Goal: Task Accomplishment & Management: Complete application form

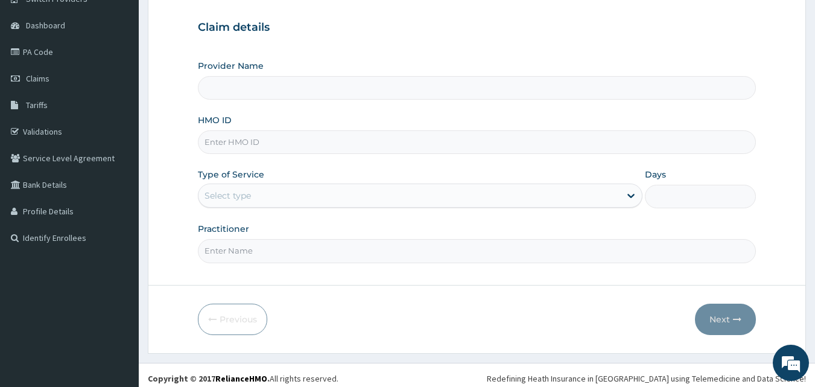
scroll to position [113, 0]
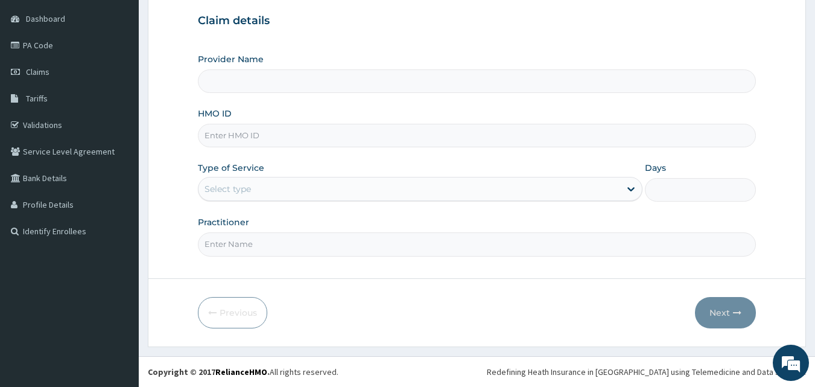
type input "[GEOGRAPHIC_DATA] and Maternity home"
click at [511, 145] on input "HMO ID" at bounding box center [477, 136] width 559 height 24
paste input "ISZ/10008/C"
type input "ISZ/10008/C"
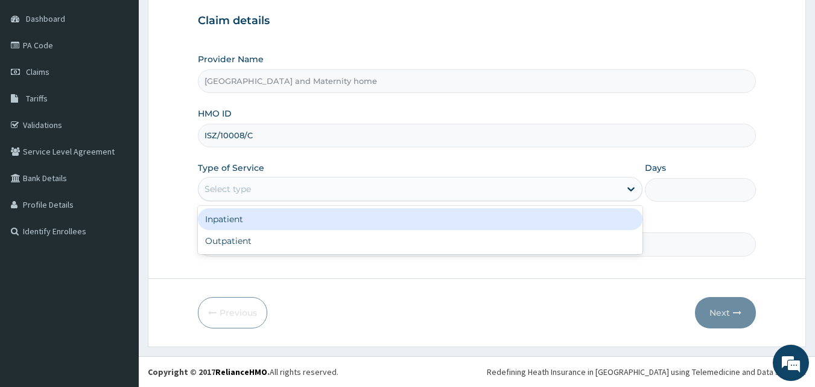
click at [343, 190] on div "Select type" at bounding box center [409, 188] width 422 height 19
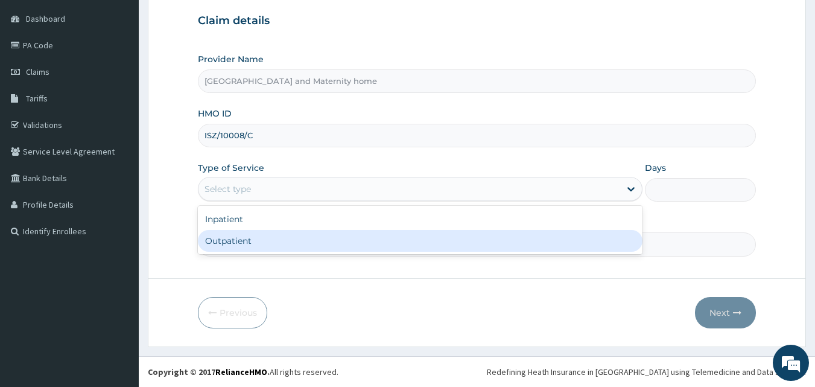
click at [280, 246] on div "Outpatient" at bounding box center [420, 241] width 445 height 22
type input "1"
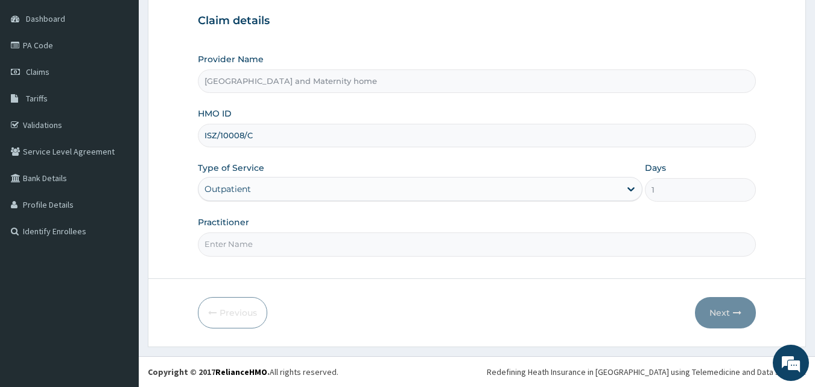
click at [280, 246] on input "Practitioner" at bounding box center [477, 244] width 559 height 24
click at [240, 242] on input "DR. AROOLUWAPELUMI" at bounding box center [477, 244] width 559 height 24
click at [379, 247] on input "DR. ARO OLUWAPELUMI" at bounding box center [477, 244] width 559 height 24
type input "DR. OKOUGWU CHINEDU"
click at [373, 295] on form "Step 1 of 2 Claim details Provider Name Mobonike Hospital and Maternity home HM…" at bounding box center [477, 149] width 658 height 396
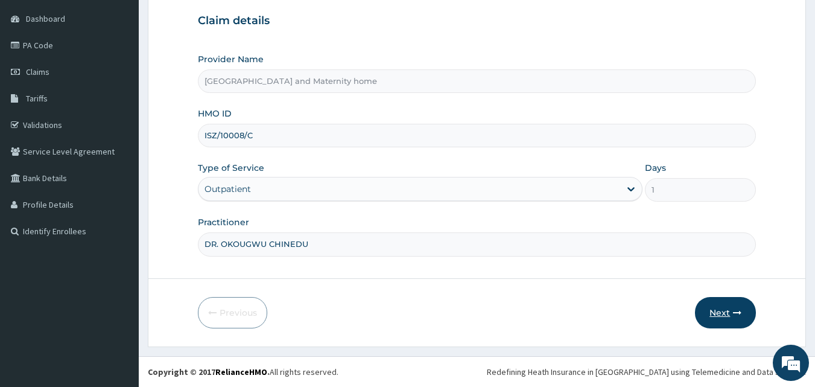
click at [705, 314] on button "Next" at bounding box center [725, 312] width 61 height 31
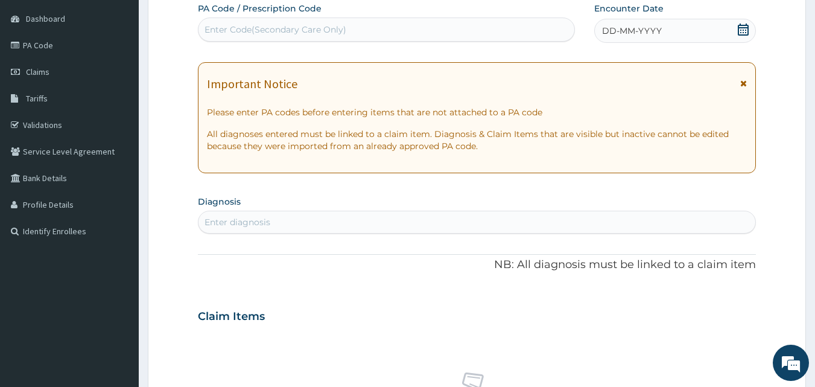
click at [324, 31] on div "Enter Code(Secondary Care Only)" at bounding box center [275, 30] width 142 height 12
drag, startPoint x: 324, startPoint y: 31, endPoint x: 236, endPoint y: 25, distance: 88.2
click at [236, 25] on div "Enter Code(Secondary Care Only)" at bounding box center [275, 30] width 142 height 12
paste input "PA/3B834C"
type input "PA/3B834C"
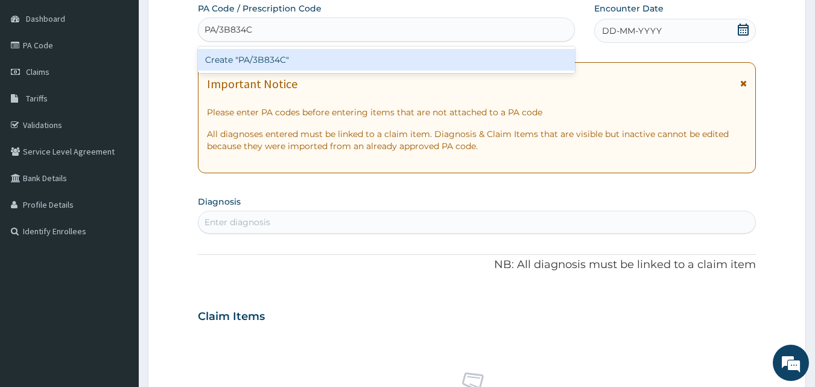
click at [247, 63] on div "Create "PA/3B834C"" at bounding box center [387, 60] width 378 height 22
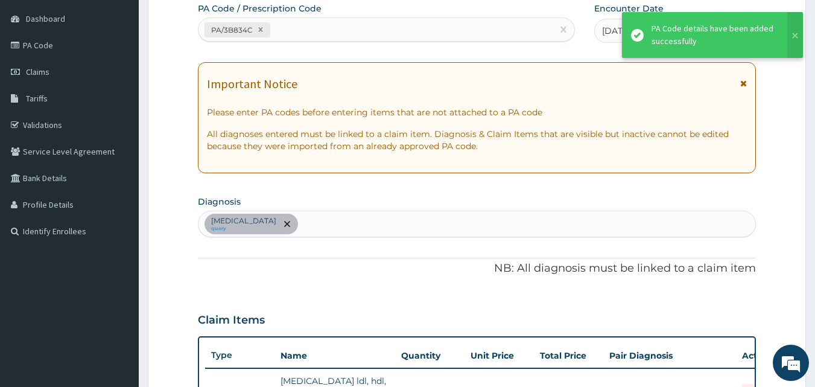
scroll to position [318, 0]
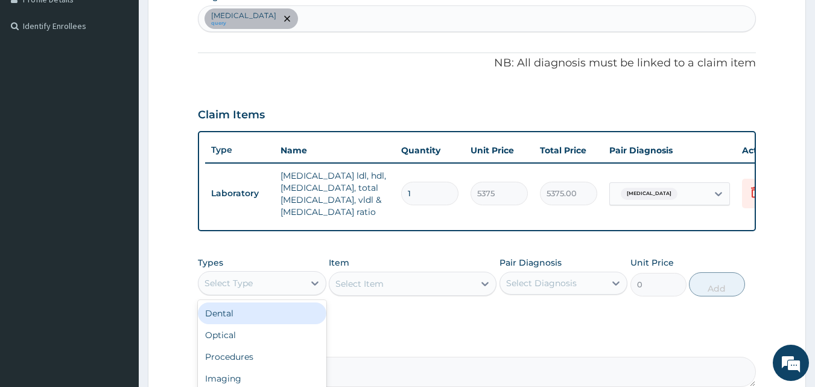
click at [287, 293] on div "Select Type" at bounding box center [251, 282] width 106 height 19
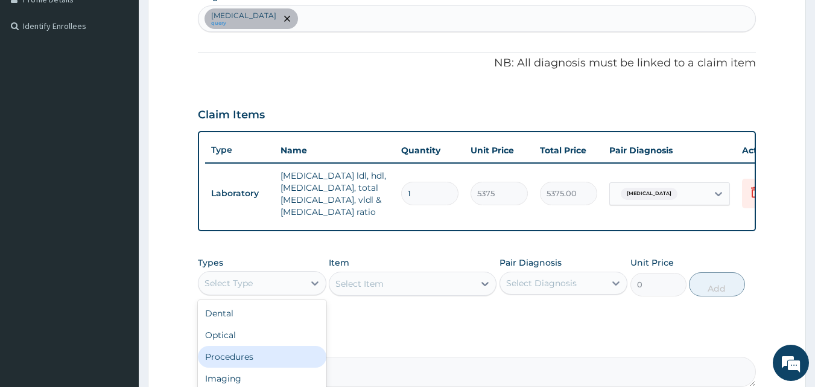
click at [273, 367] on div "Procedures" at bounding box center [262, 357] width 128 height 22
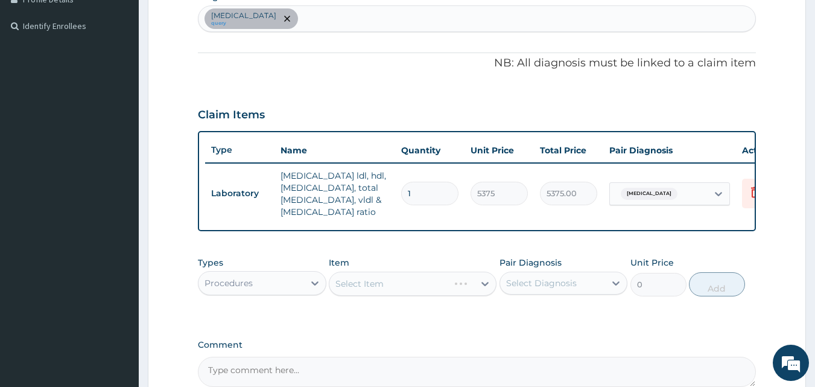
click at [394, 296] on div "Select Item" at bounding box center [413, 283] width 168 height 24
click at [395, 293] on div "Select Item" at bounding box center [401, 283] width 145 height 19
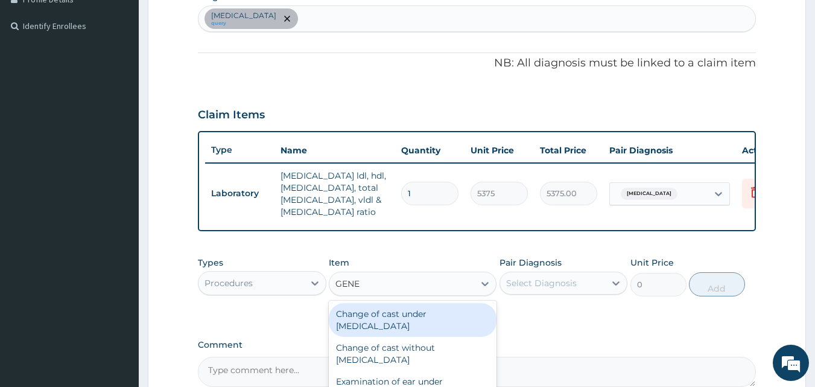
type input "GENER"
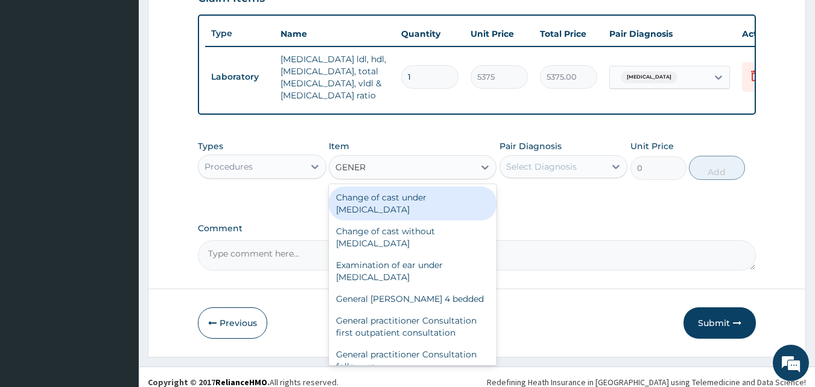
scroll to position [454, 0]
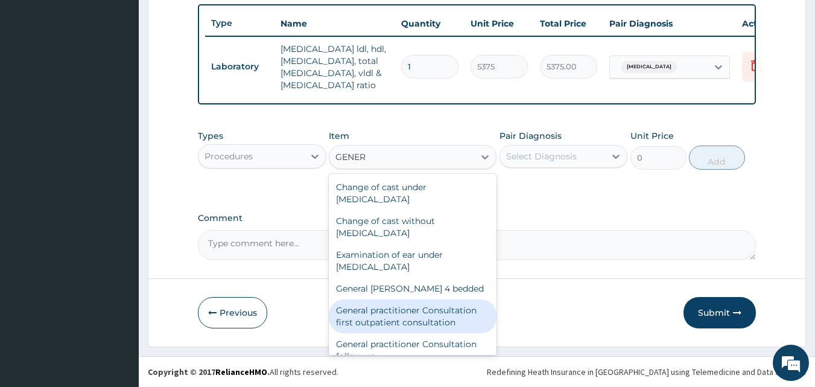
click at [420, 305] on div "General practitioner Consultation first outpatient consultation" at bounding box center [413, 316] width 168 height 34
type input "3547.5"
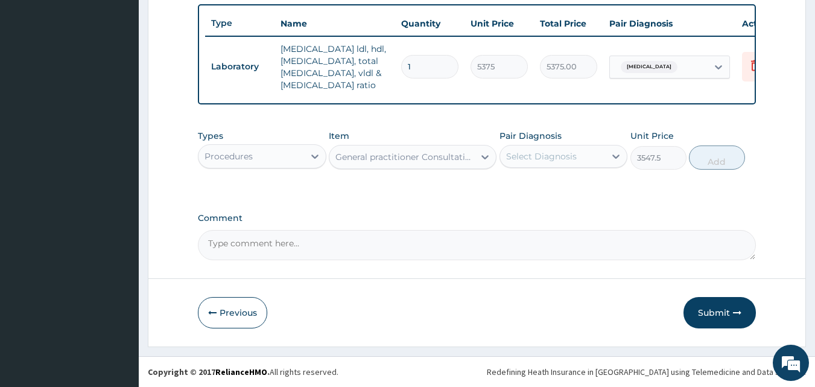
click at [556, 168] on div "Pair Diagnosis Select Diagnosis" at bounding box center [563, 150] width 128 height 40
click at [551, 157] on div "Select Diagnosis" at bounding box center [541, 156] width 71 height 12
click at [533, 194] on div "Hyperlipidemia" at bounding box center [563, 187] width 128 height 25
checkbox input "true"
click at [720, 162] on button "Add" at bounding box center [717, 157] width 56 height 24
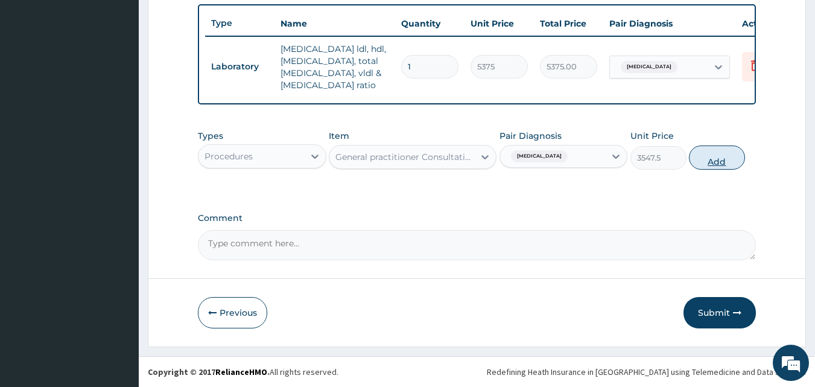
type input "0"
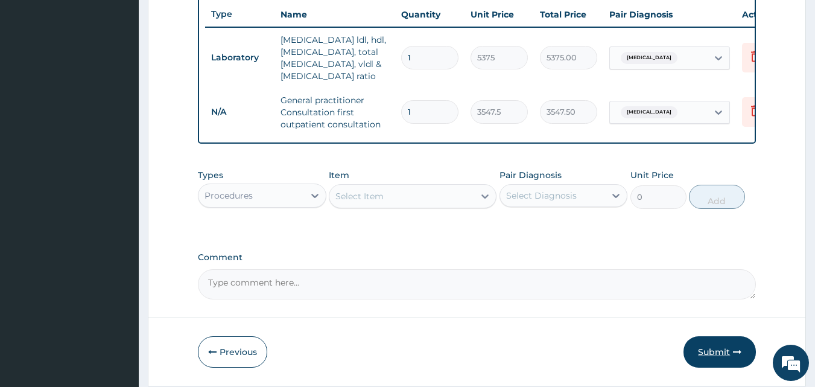
click at [716, 356] on button "Submit" at bounding box center [719, 351] width 72 height 31
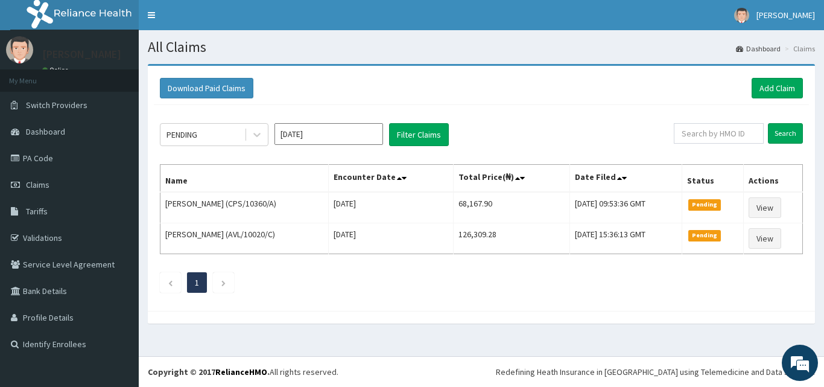
click at [481, 292] on ul "1" at bounding box center [481, 282] width 643 height 21
click at [783, 90] on link "Add Claim" at bounding box center [777, 88] width 51 height 21
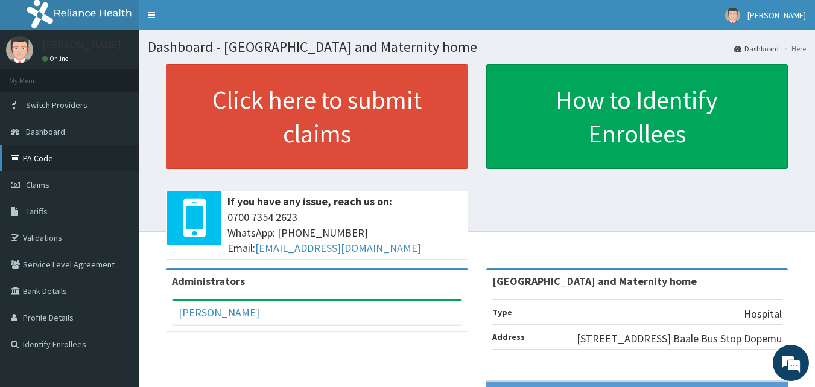
click at [32, 162] on link "PA Code" at bounding box center [69, 158] width 139 height 27
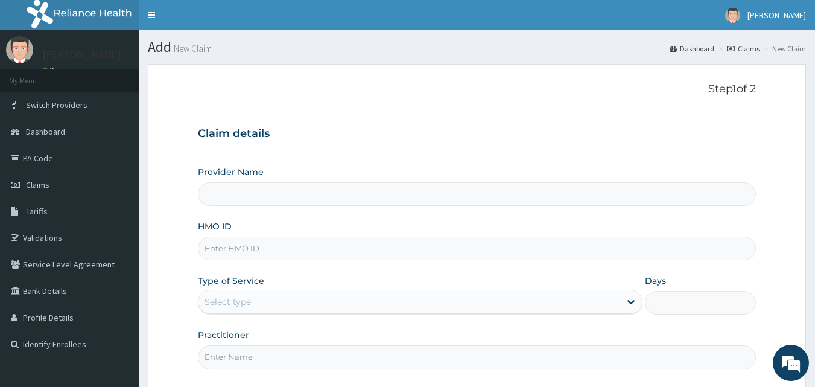
type input "Mobonike Hospital and Maternity home"
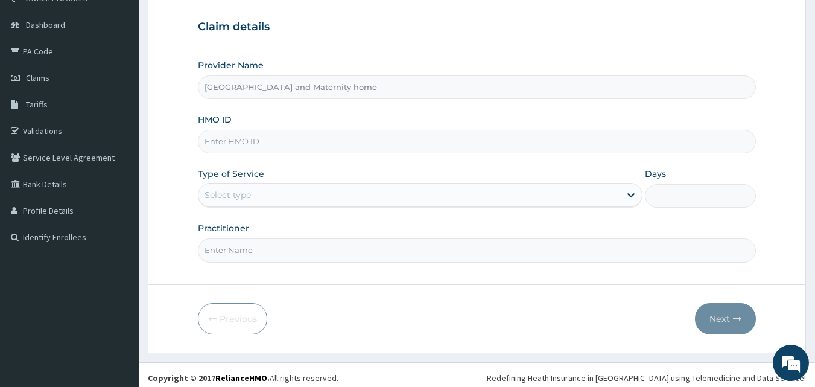
click at [336, 136] on input "HMO ID" at bounding box center [477, 142] width 559 height 24
paste input "OKB/12065/A"
type input "OKB/12065/A"
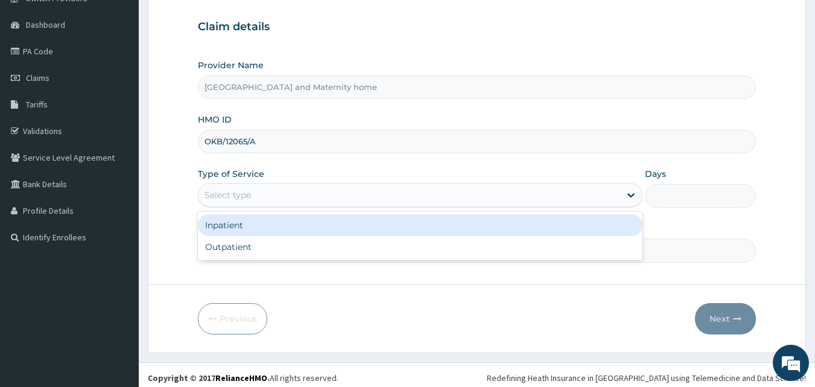
click at [336, 194] on div "Select type" at bounding box center [409, 194] width 422 height 19
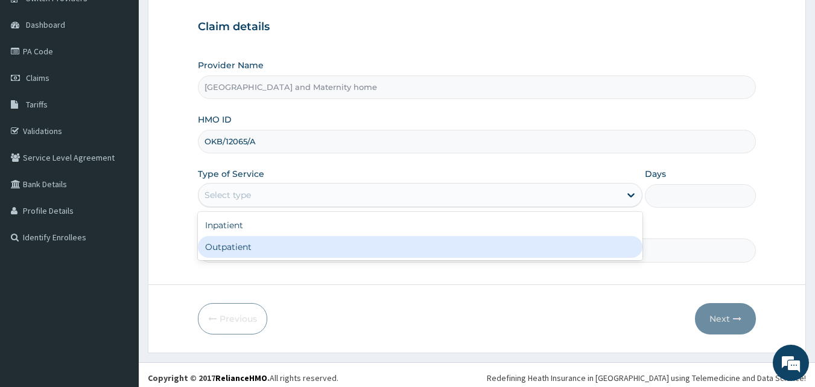
click at [300, 247] on div "Outpatient" at bounding box center [420, 247] width 445 height 22
type input "1"
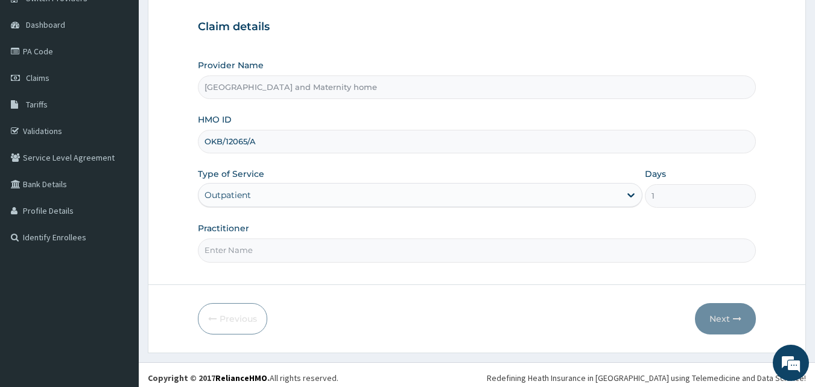
click at [300, 247] on input "Practitioner" at bounding box center [477, 250] width 559 height 24
type input "DR. ARO OLUWAPELUMI"
click at [718, 328] on button "Next" at bounding box center [725, 318] width 61 height 31
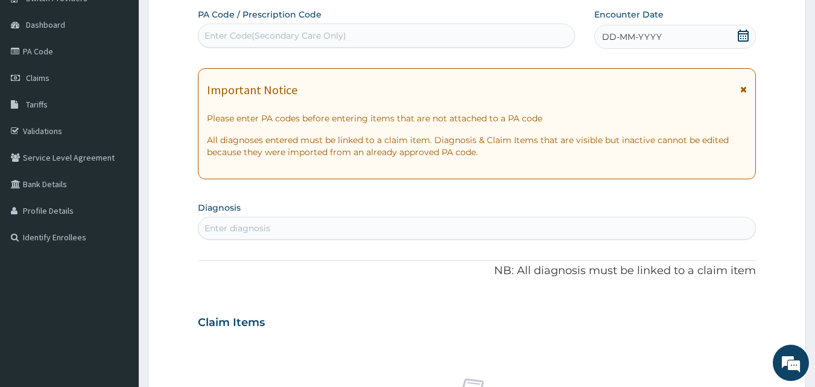
click at [432, 40] on div "Enter Code(Secondary Care Only)" at bounding box center [386, 35] width 376 height 19
paste input "PA/74DBEF"
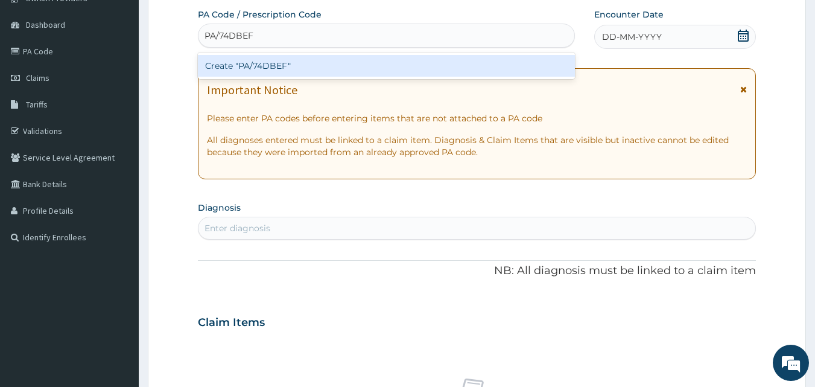
type input "PA/74DBEF"
click at [414, 60] on div "Create "PA/74DBEF"" at bounding box center [387, 66] width 378 height 22
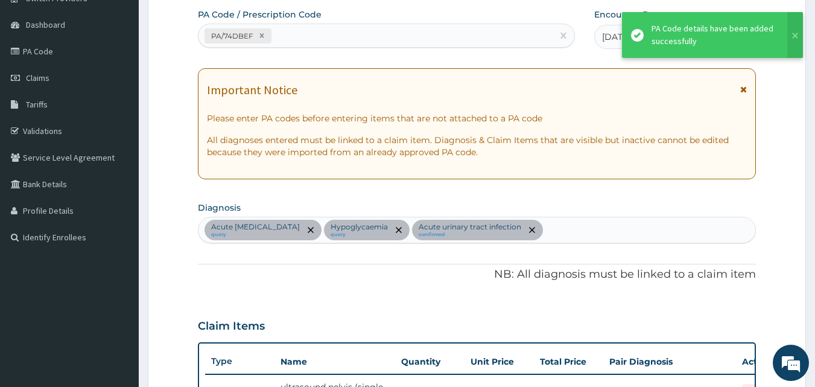
scroll to position [392, 0]
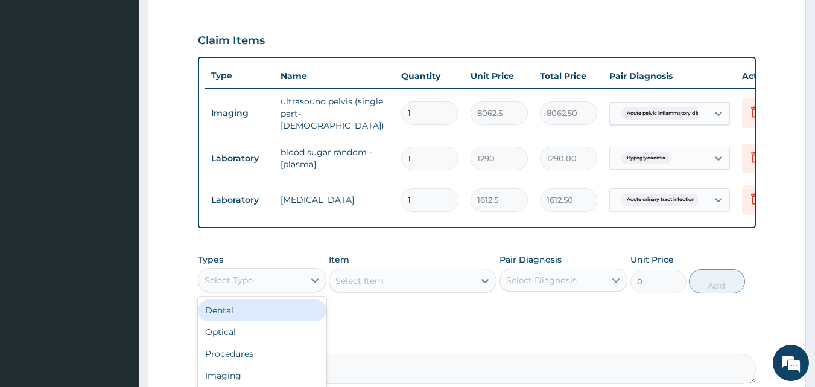
click at [255, 292] on div "Select Type" at bounding box center [262, 280] width 128 height 24
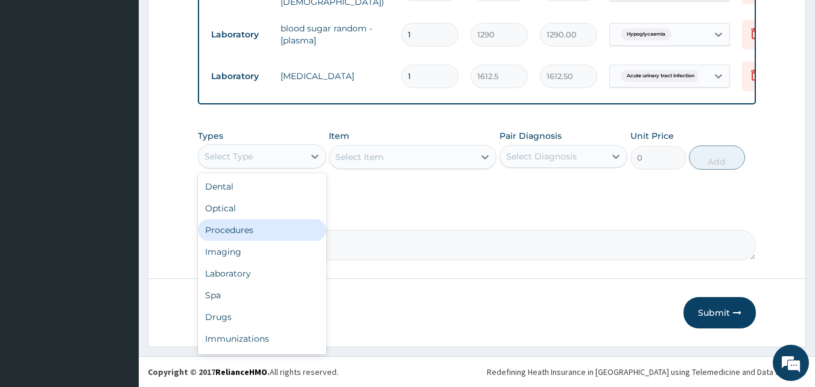
click at [227, 228] on div "Procedures" at bounding box center [262, 230] width 128 height 22
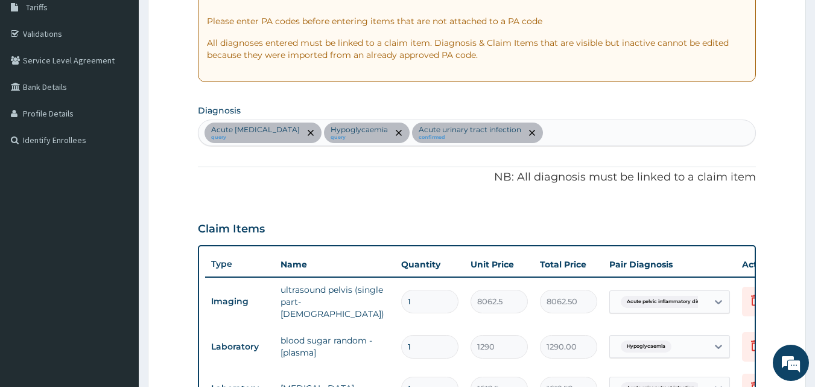
scroll to position [199, 0]
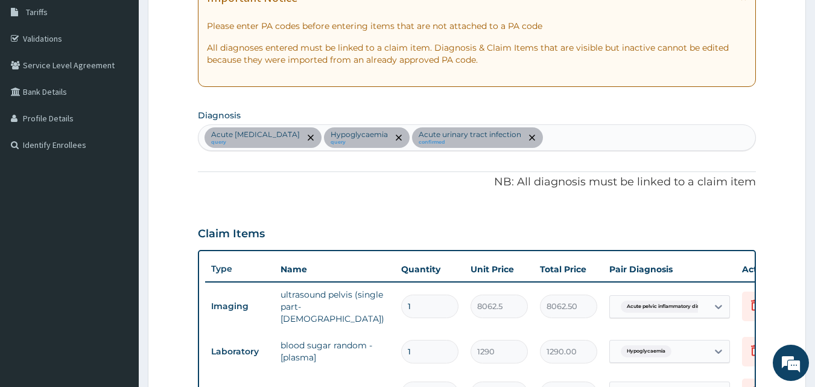
click at [619, 128] on div "Acute pelvic inflammatory disease query Hypoglycaemia query Acute urinary tract…" at bounding box center [476, 137] width 557 height 25
type input "MALARIA"
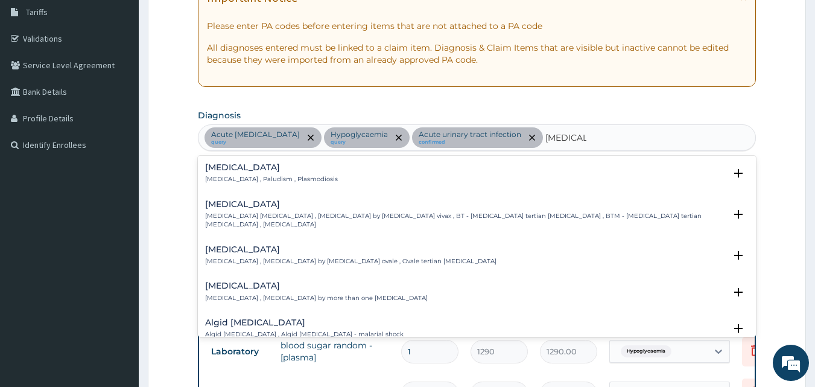
click at [313, 170] on div "Malaria Malaria , Paludism , Plasmodiosis" at bounding box center [477, 173] width 544 height 21
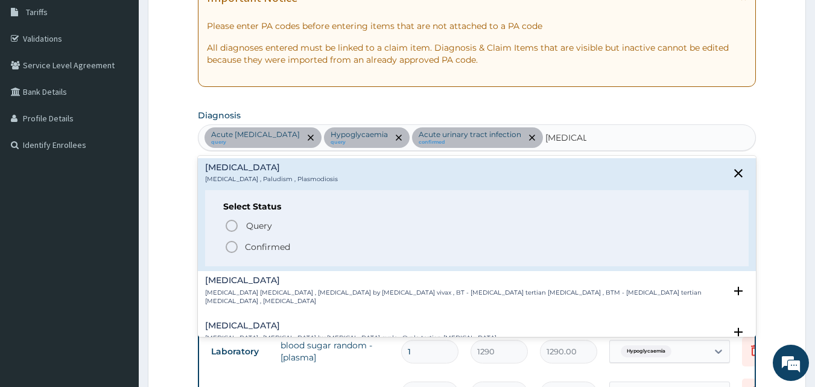
click at [230, 247] on icon "status option filled" at bounding box center [231, 246] width 14 height 14
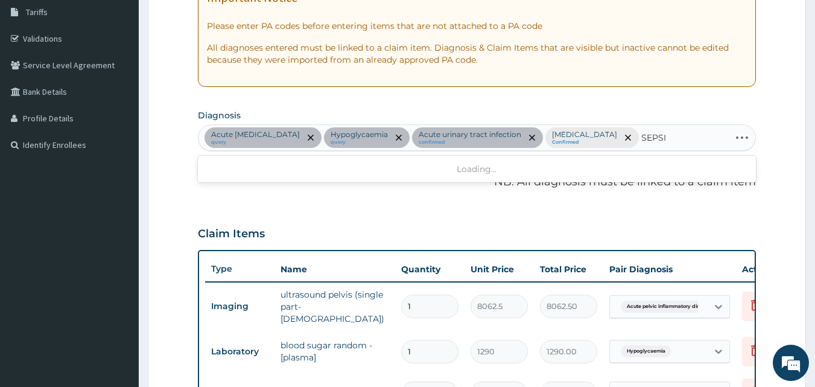
type input "SEPSIS"
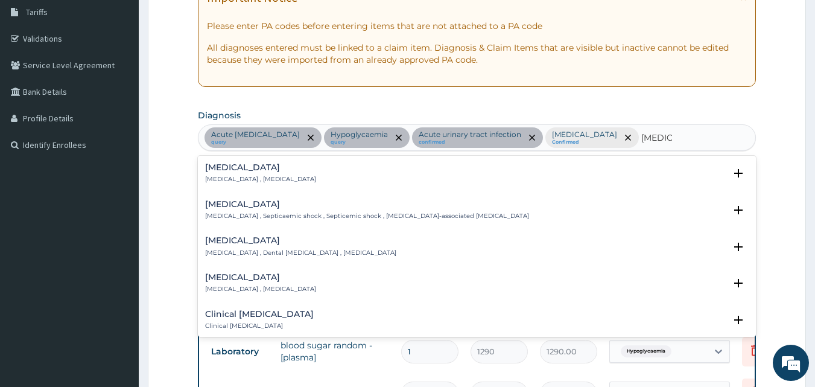
click at [221, 169] on h4 "Sepsis" at bounding box center [260, 167] width 111 height 9
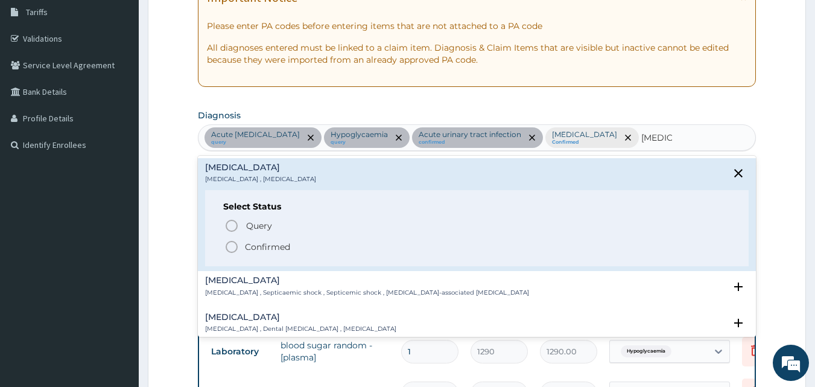
click at [230, 243] on icon "status option filled" at bounding box center [231, 246] width 14 height 14
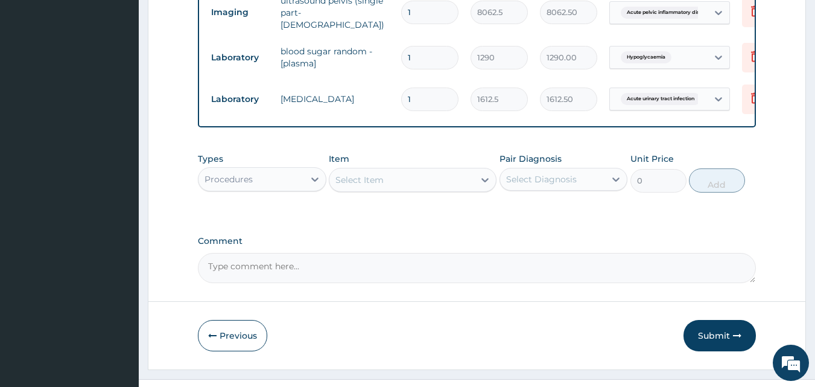
scroll to position [515, 0]
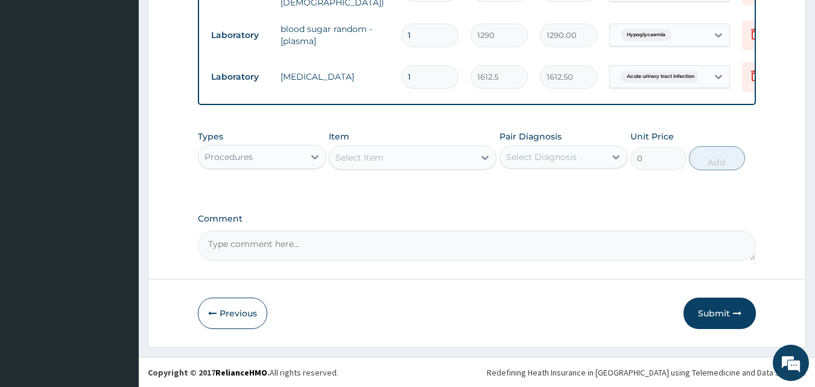
click at [423, 159] on div "Select Item" at bounding box center [401, 157] width 145 height 19
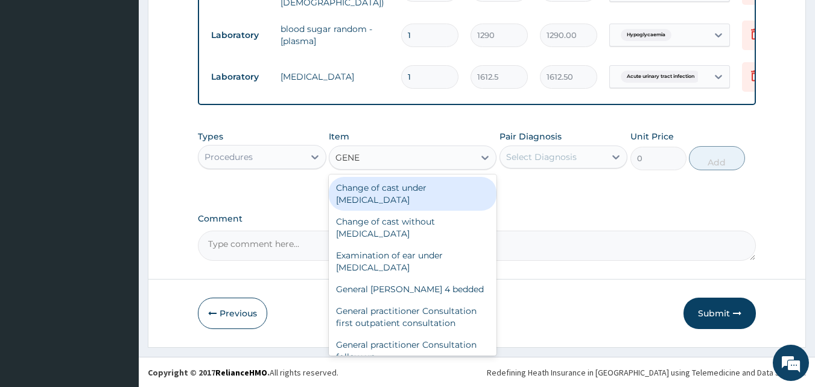
type input "GENER"
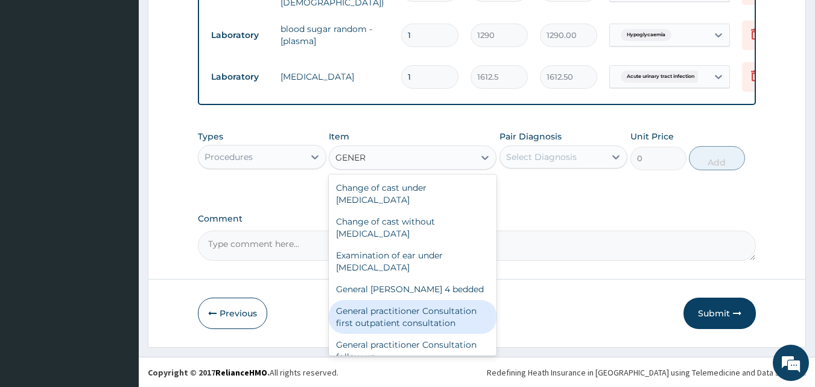
click at [373, 314] on div "General practitioner Consultation first outpatient consultation" at bounding box center [413, 317] width 168 height 34
type input "3547.5"
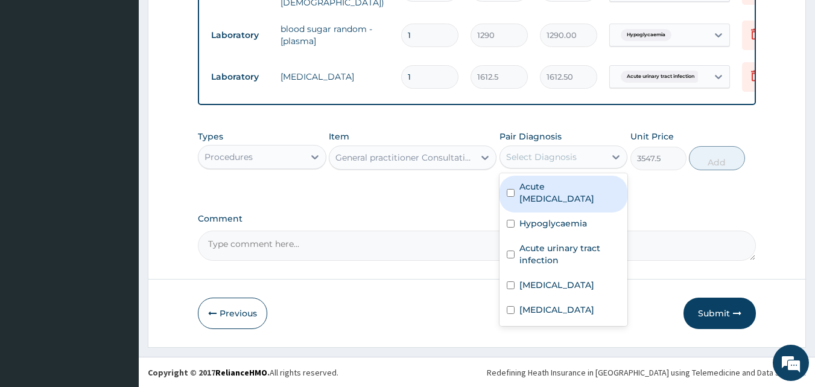
click at [593, 163] on div "Select Diagnosis" at bounding box center [553, 156] width 106 height 19
click at [518, 195] on div "Acute pelvic inflammatory disease" at bounding box center [563, 194] width 128 height 37
checkbox input "true"
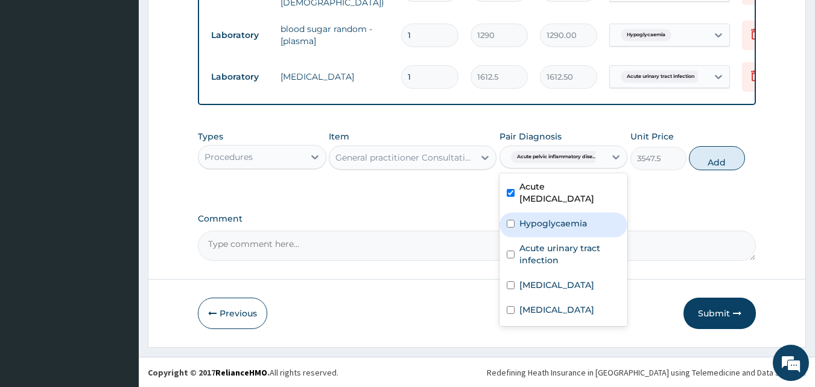
click at [518, 228] on div "Hypoglycaemia" at bounding box center [563, 224] width 128 height 25
checkbox input "true"
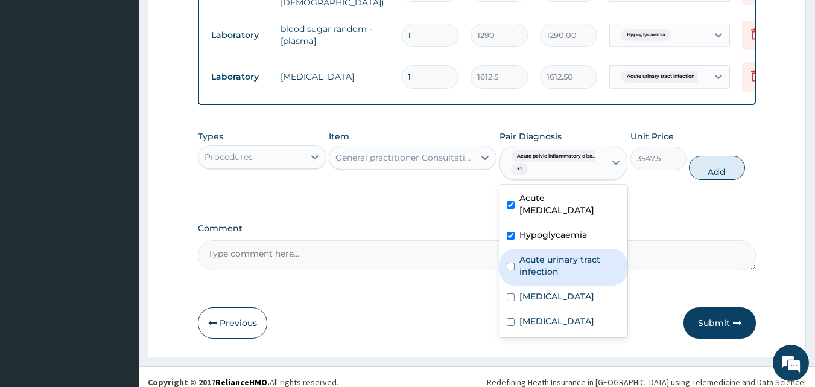
click at [526, 269] on label "Acute urinary tract infection" at bounding box center [569, 265] width 101 height 24
checkbox input "true"
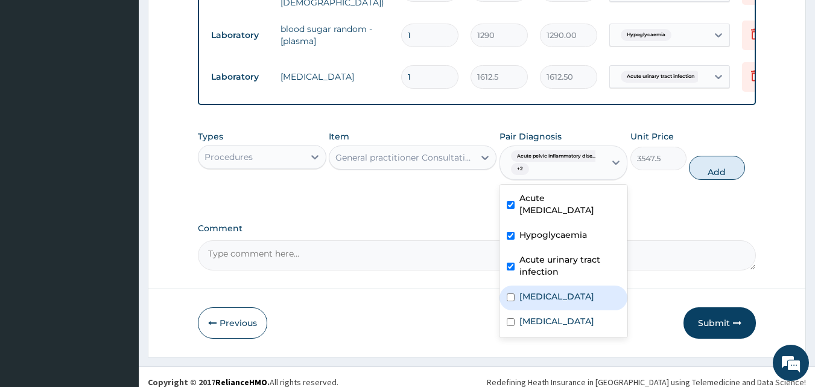
click at [520, 302] on label "Malaria" at bounding box center [556, 296] width 75 height 12
checkbox input "true"
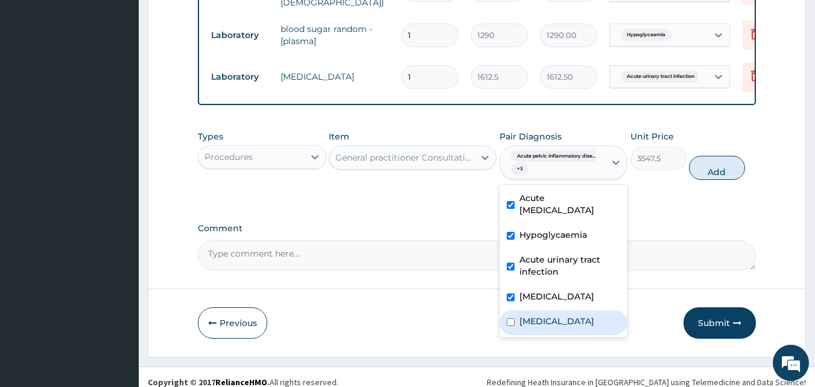
click at [520, 327] on label "Sepsis" at bounding box center [556, 321] width 75 height 12
checkbox input "true"
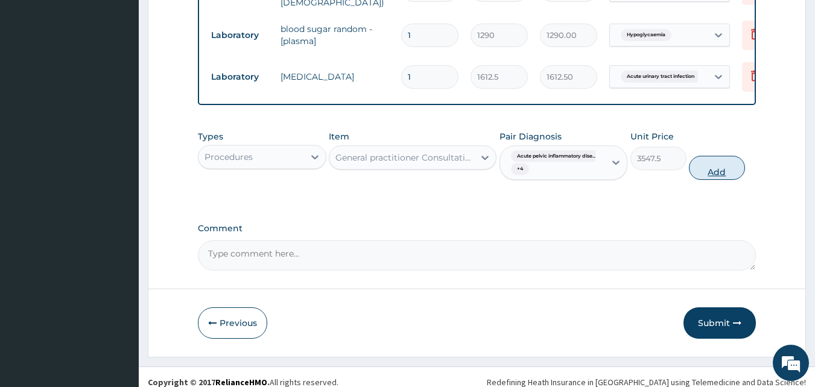
click at [718, 177] on button "Add" at bounding box center [717, 168] width 56 height 24
type input "0"
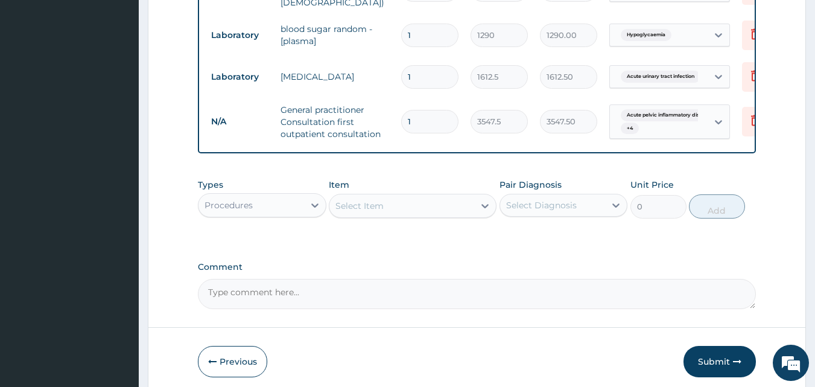
click at [254, 194] on div "Types Procedures" at bounding box center [262, 199] width 128 height 40
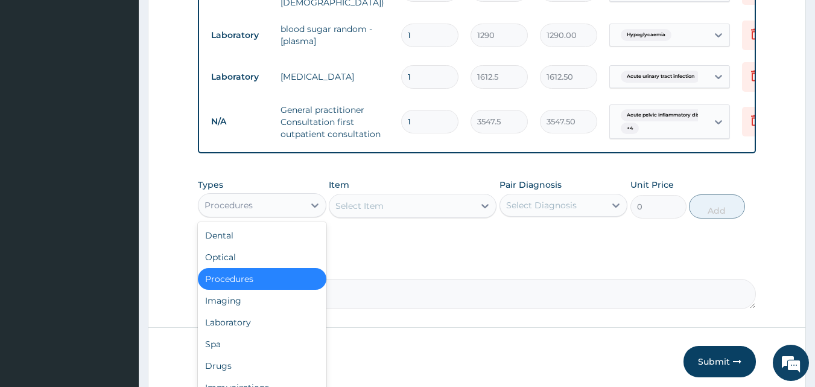
click at [249, 209] on div "Procedures" at bounding box center [228, 205] width 48 height 12
click at [230, 328] on div "Laboratory" at bounding box center [262, 322] width 128 height 22
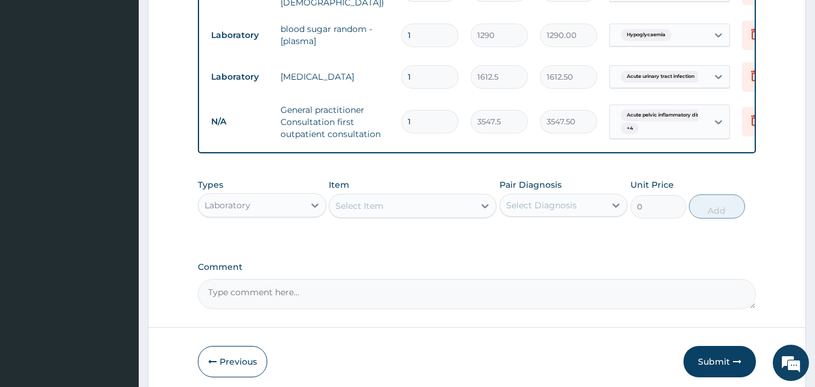
scroll to position [566, 0]
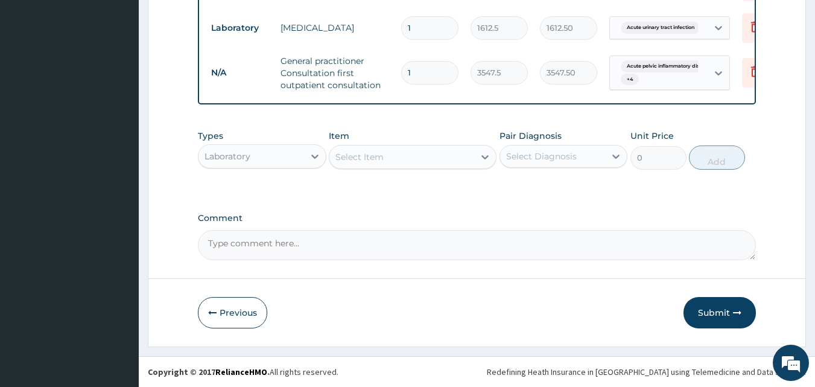
click at [450, 147] on div "Select Item" at bounding box center [401, 156] width 145 height 19
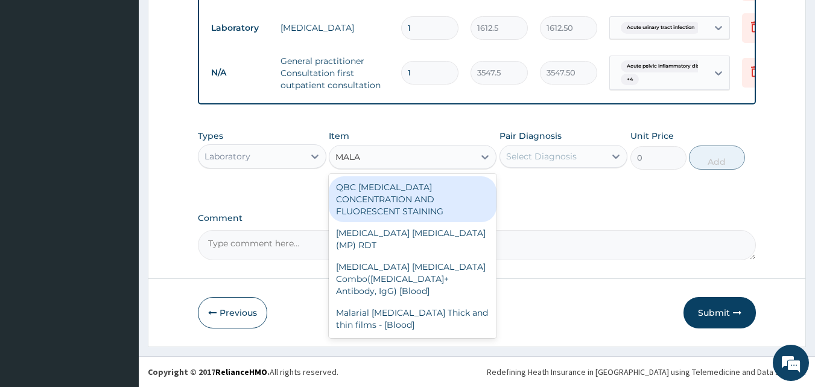
type input "MALAR"
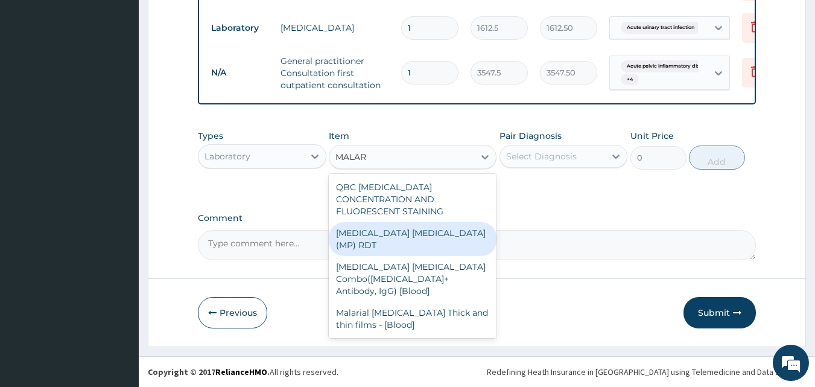
click at [413, 222] on div "MALARIA PARASITE (MP) RDT" at bounding box center [413, 239] width 168 height 34
type input "1612.5"
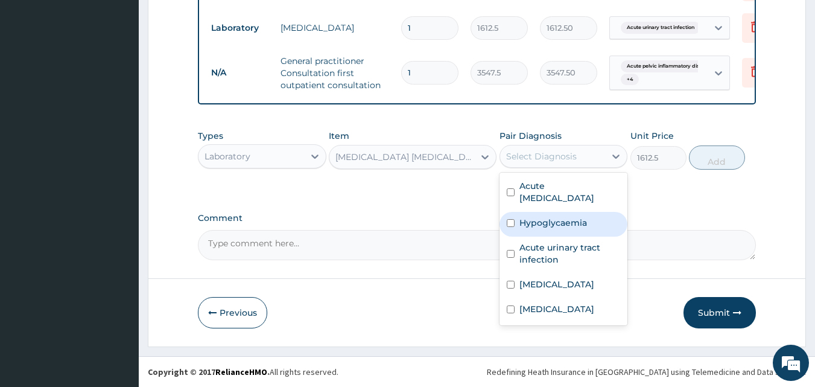
drag, startPoint x: 566, startPoint y: 157, endPoint x: 544, endPoint y: 260, distance: 104.9
click at [544, 168] on div "option Sepsis, selected. option Hypoglycaemia focused, 2 of 5. 5 results availa…" at bounding box center [563, 156] width 128 height 23
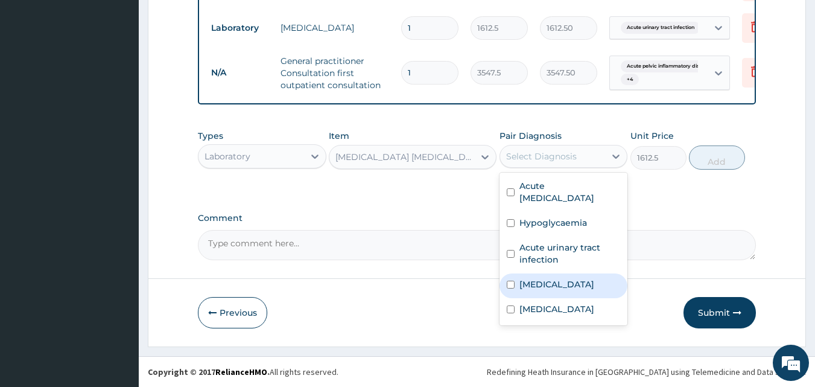
click at [542, 279] on label "Malaria" at bounding box center [556, 284] width 75 height 12
checkbox input "true"
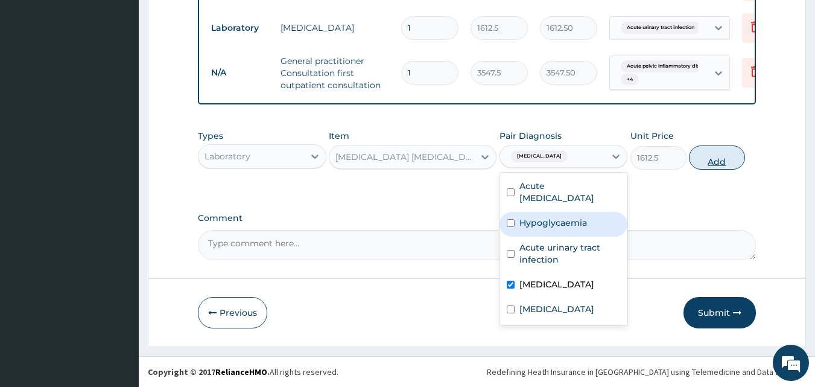
click at [700, 160] on button "Add" at bounding box center [717, 157] width 56 height 24
type input "0"
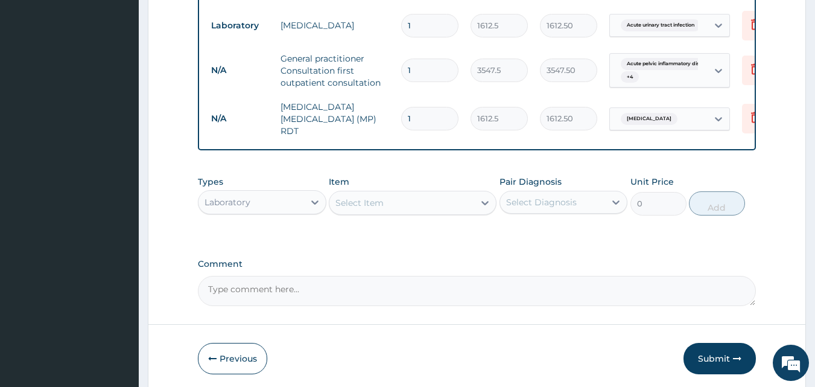
click at [437, 197] on div "Select Item" at bounding box center [401, 202] width 145 height 19
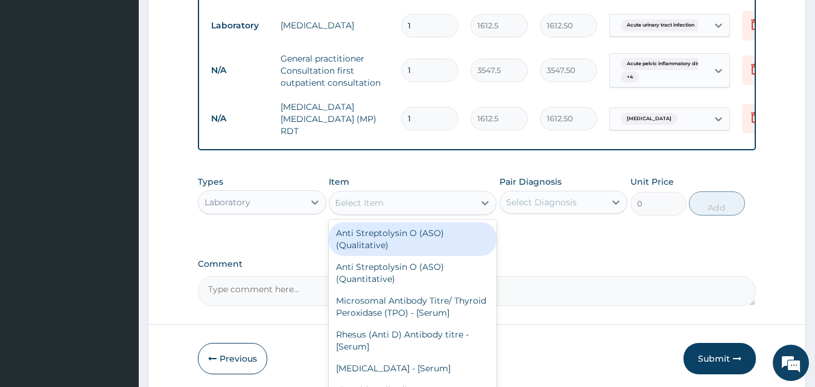
click at [437, 197] on div "Select Item F" at bounding box center [401, 202] width 145 height 19
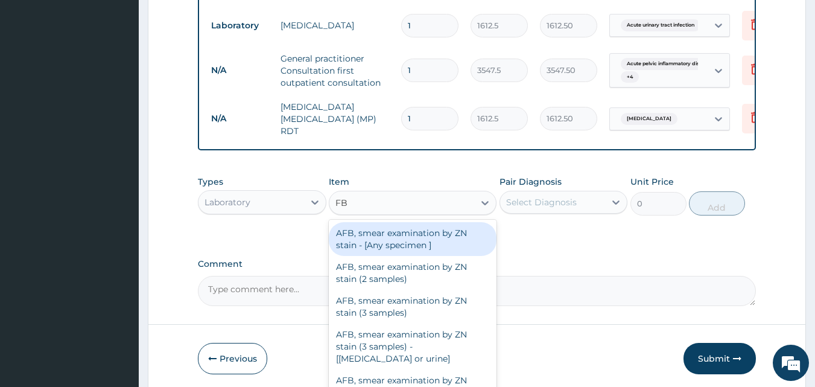
type input "FBC"
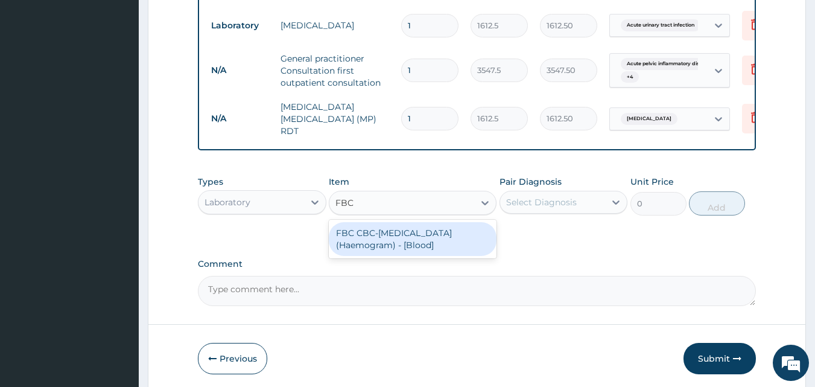
click at [429, 233] on div "FBC CBC-Complete Blood Count (Haemogram) - [Blood]" at bounding box center [413, 239] width 168 height 34
type input "4300"
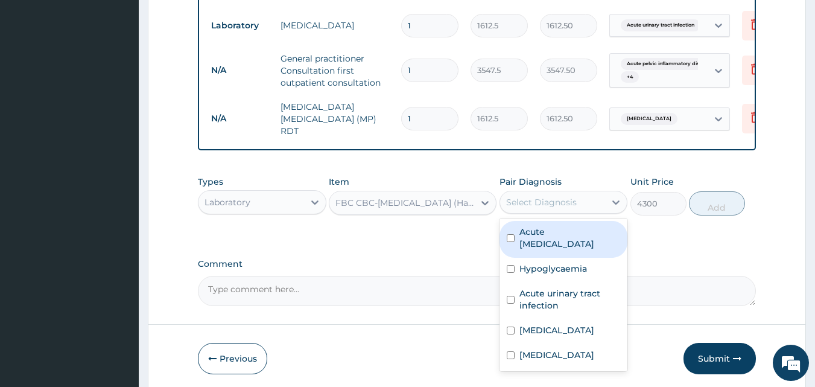
click at [577, 192] on div "Select Diagnosis" at bounding box center [553, 201] width 106 height 19
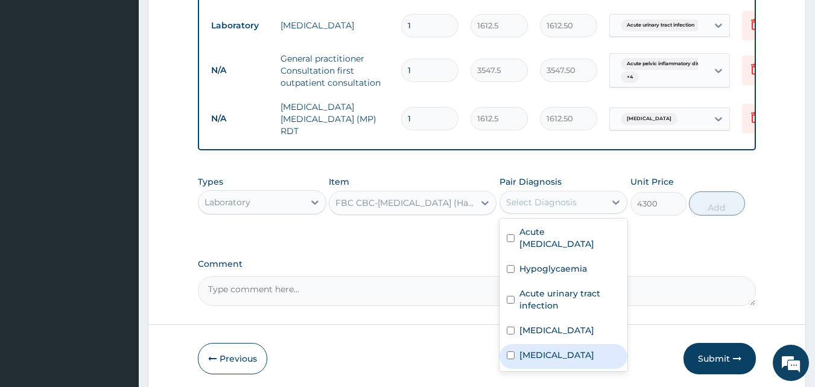
click at [507, 354] on input "checkbox" at bounding box center [511, 355] width 8 height 8
click at [533, 349] on label "Sepsis" at bounding box center [556, 355] width 75 height 12
checkbox input "true"
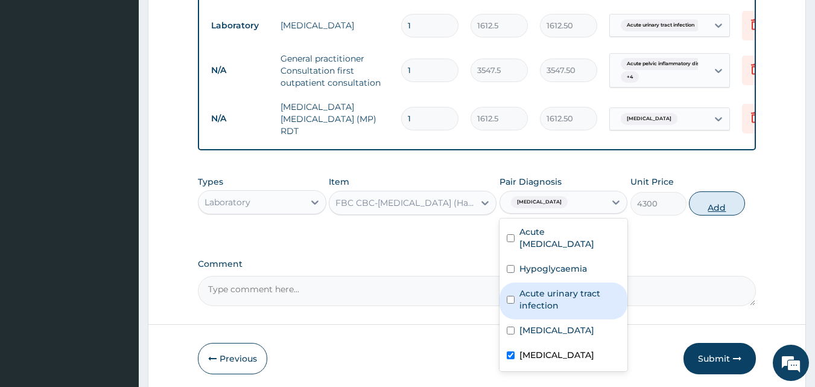
click at [712, 198] on button "Add" at bounding box center [717, 203] width 56 height 24
type input "0"
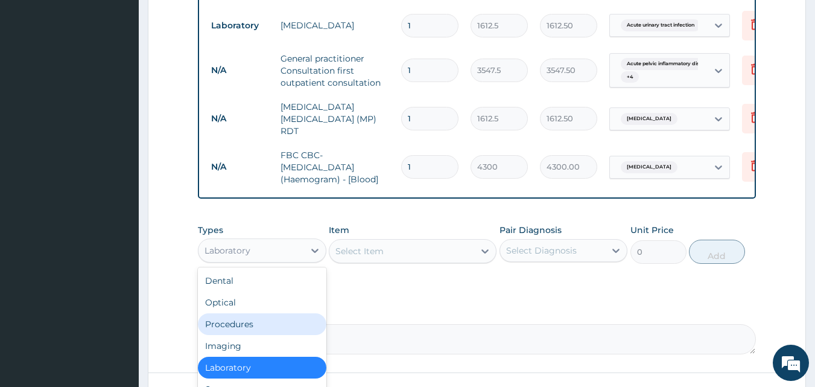
drag, startPoint x: 286, startPoint y: 249, endPoint x: 323, endPoint y: 309, distance: 71.2
click at [323, 262] on div "option Laboratory, selected. option Procedures focused, 3 of 10. 10 results ava…" at bounding box center [262, 250] width 128 height 24
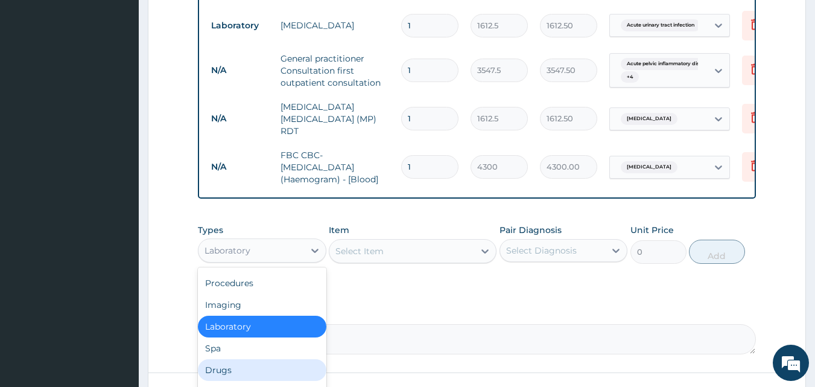
click at [276, 364] on div "Drugs" at bounding box center [262, 370] width 128 height 22
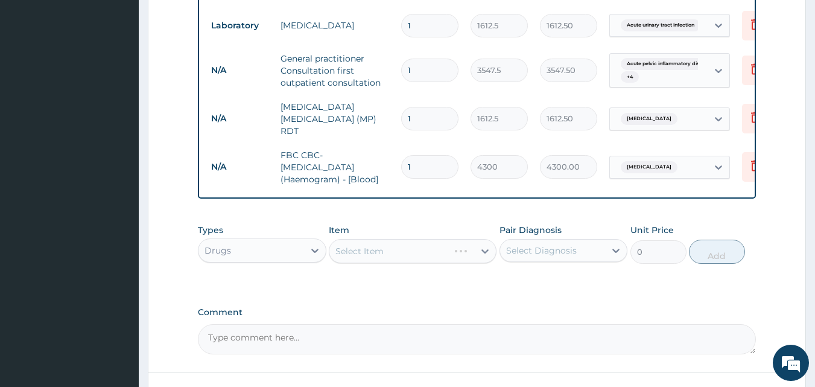
scroll to position [656, 0]
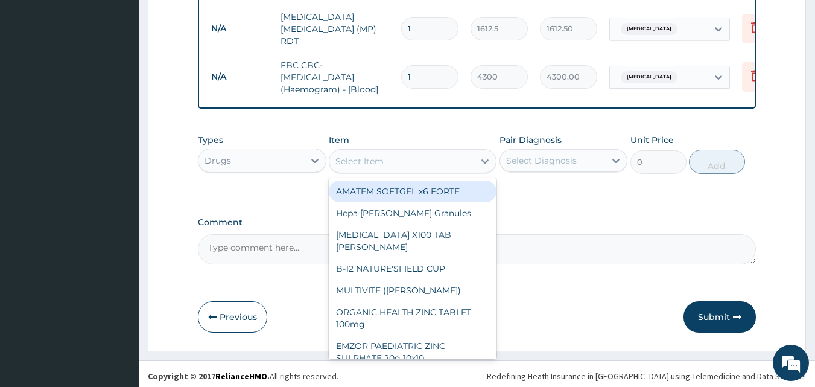
click at [419, 152] on div "Select Item" at bounding box center [401, 160] width 145 height 19
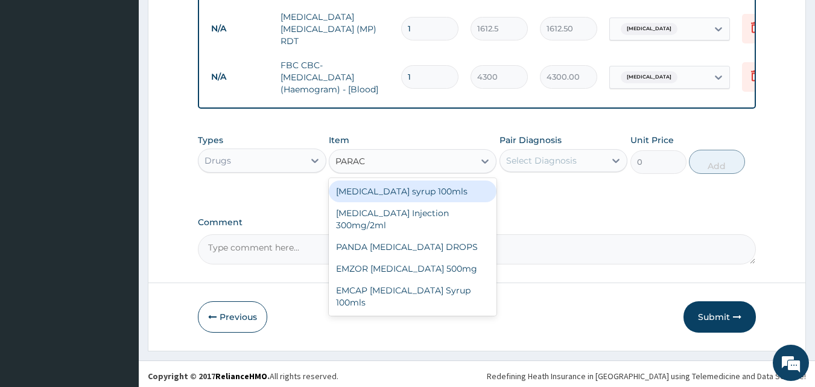
type input "PARACE"
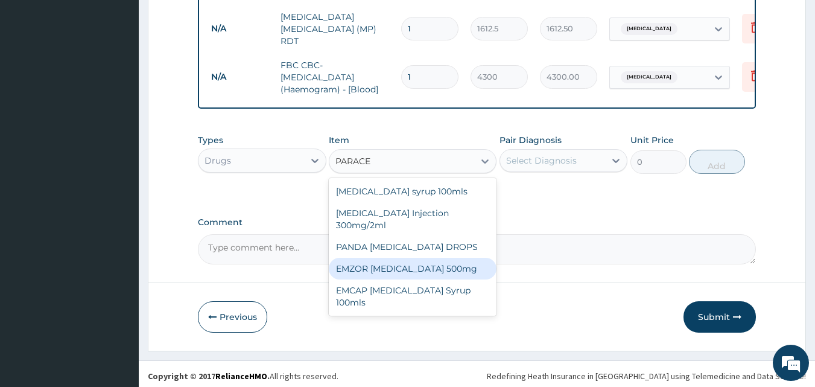
click at [384, 264] on div "EMZOR PARACETAMOL 500mg" at bounding box center [413, 269] width 168 height 22
type input "23.65"
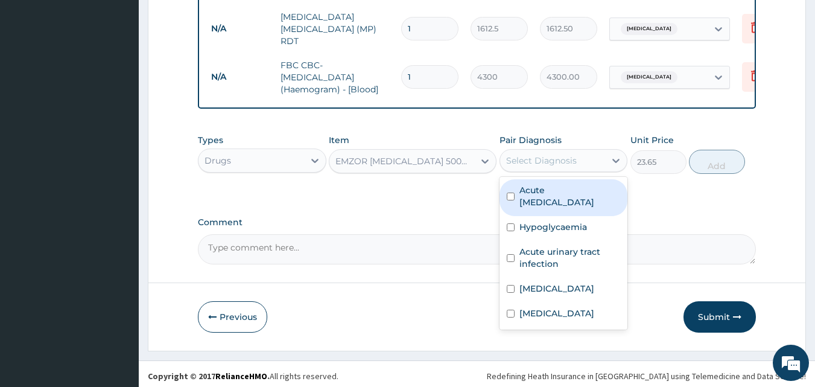
click at [543, 160] on div "Select Diagnosis" at bounding box center [541, 160] width 71 height 12
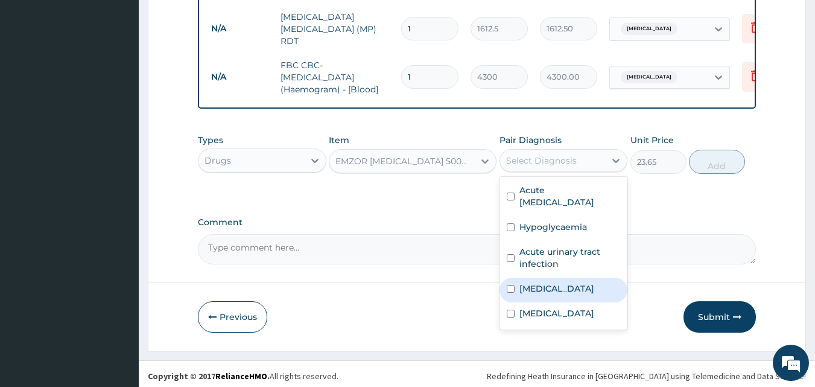
click at [514, 279] on div "Malaria" at bounding box center [563, 289] width 128 height 25
checkbox input "true"
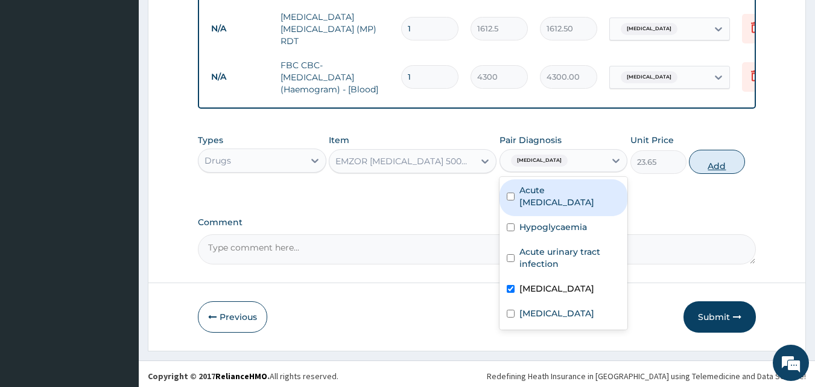
click at [707, 153] on button "Add" at bounding box center [717, 162] width 56 height 24
type input "0"
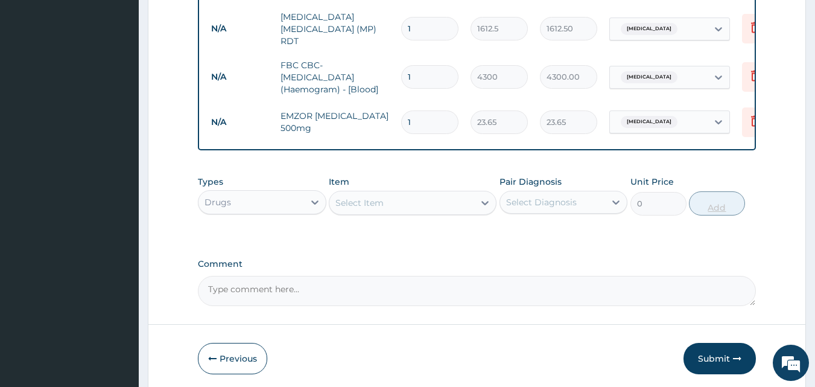
type input "18"
type input "425.70"
type input "18"
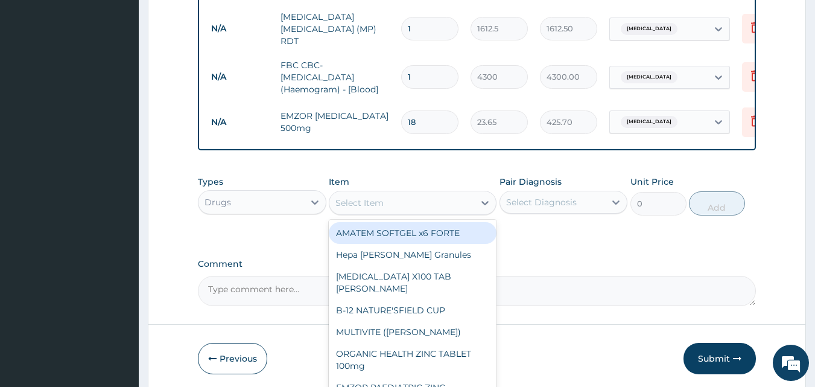
click at [388, 198] on div "Select Item" at bounding box center [401, 202] width 145 height 19
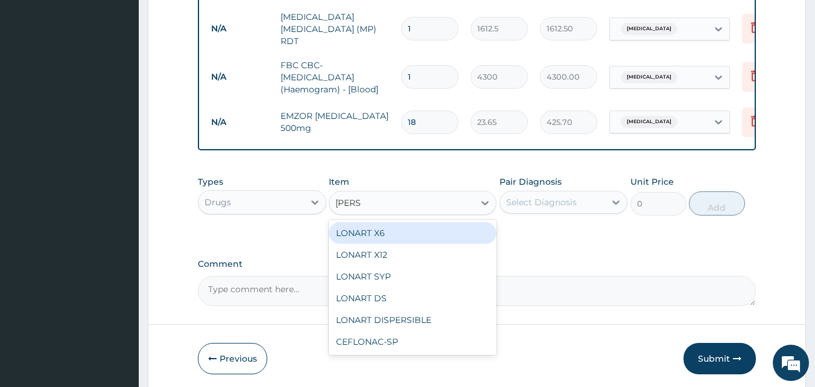
type input "LONAR"
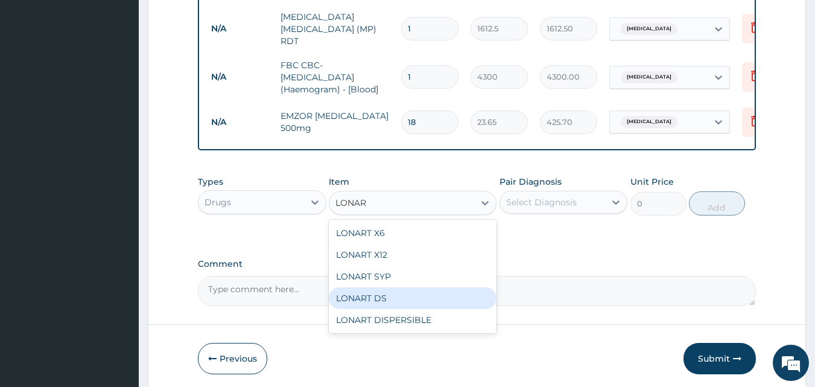
click at [362, 297] on div "LONART DS" at bounding box center [413, 298] width 168 height 22
type input "473"
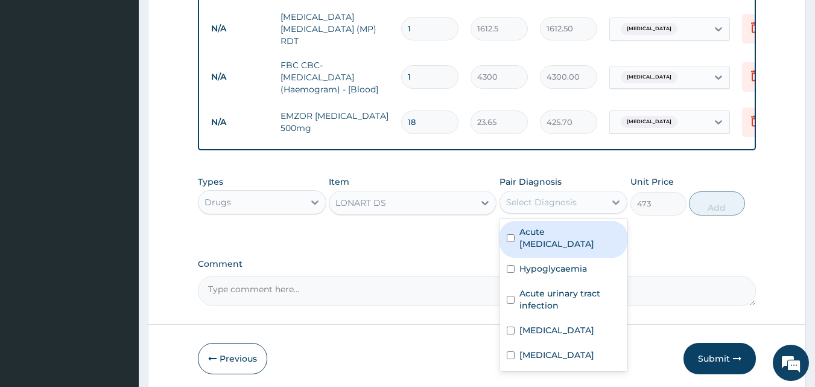
click at [543, 192] on div "Select Diagnosis" at bounding box center [553, 201] width 106 height 19
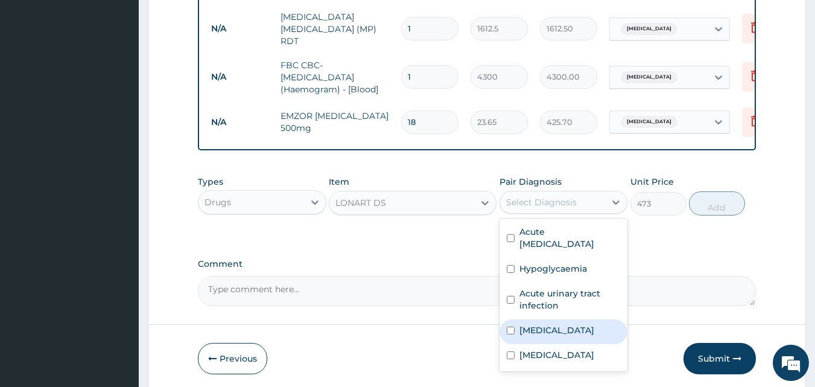
click at [529, 324] on label "Malaria" at bounding box center [556, 330] width 75 height 12
checkbox input "true"
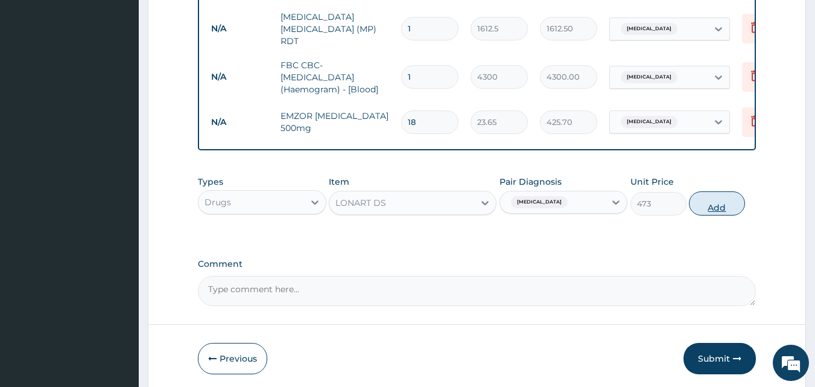
click at [708, 194] on button "Add" at bounding box center [717, 203] width 56 height 24
type input "0"
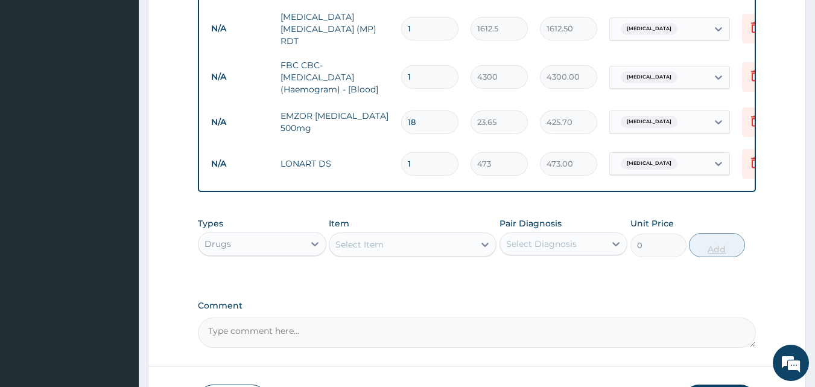
type input "0.00"
type input "6"
type input "2838.00"
type input "6"
click at [420, 237] on div "Select Item" at bounding box center [401, 244] width 145 height 19
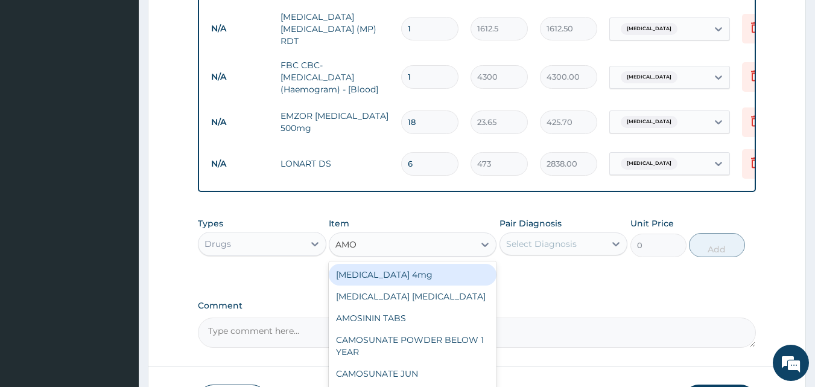
type input "AMOX"
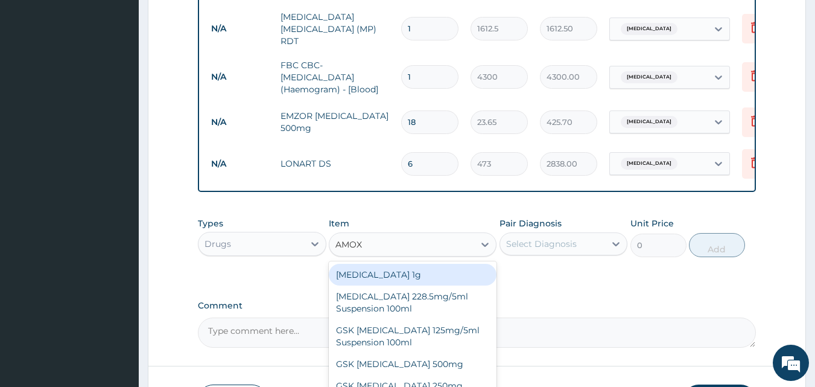
scroll to position [739, 0]
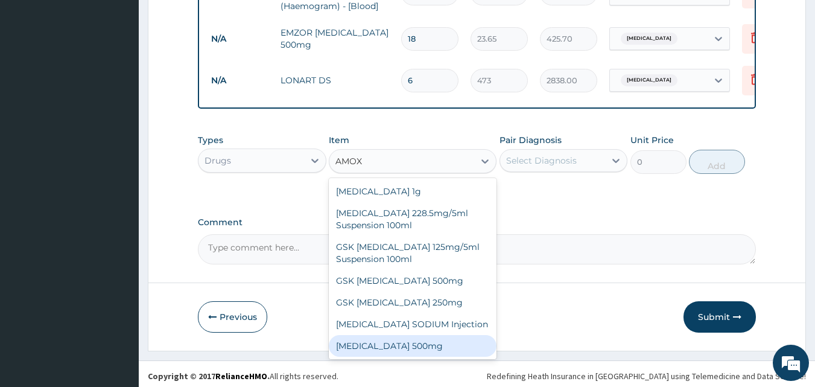
click at [431, 349] on div "AMOXICILLIN 500mg" at bounding box center [413, 346] width 168 height 22
type input "70.95"
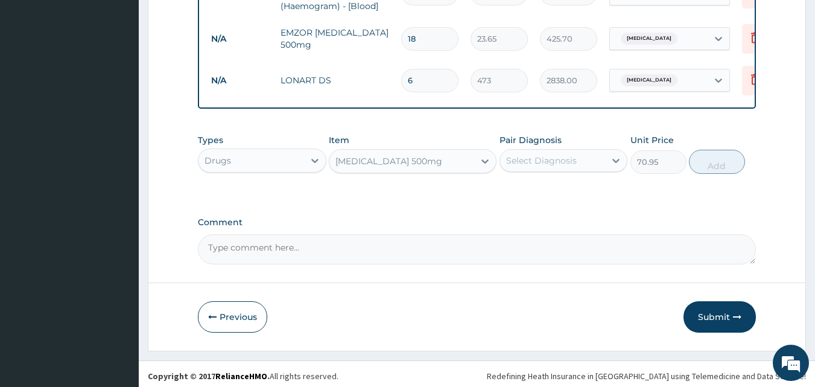
click at [570, 151] on div "Select Diagnosis" at bounding box center [553, 160] width 106 height 19
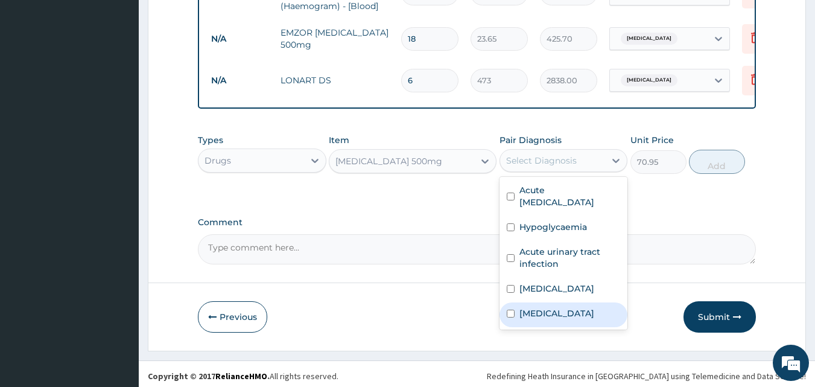
click at [527, 310] on label "Sepsis" at bounding box center [556, 313] width 75 height 12
checkbox input "true"
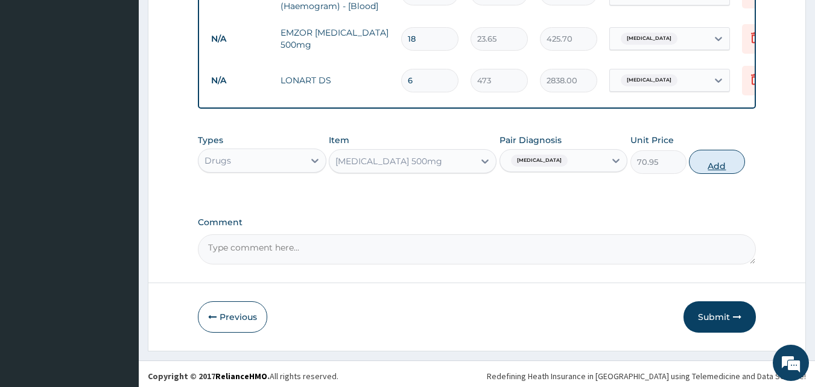
click at [724, 160] on button "Add" at bounding box center [717, 162] width 56 height 24
type input "0"
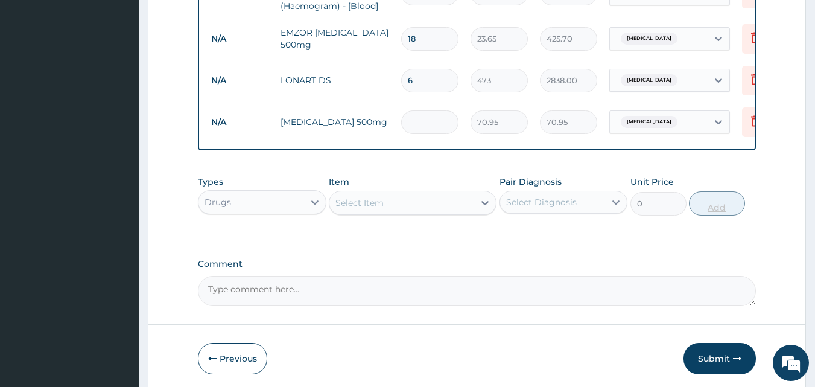
type input "0.00"
type input "3"
type input "212.85"
type input "30"
type input "2128.50"
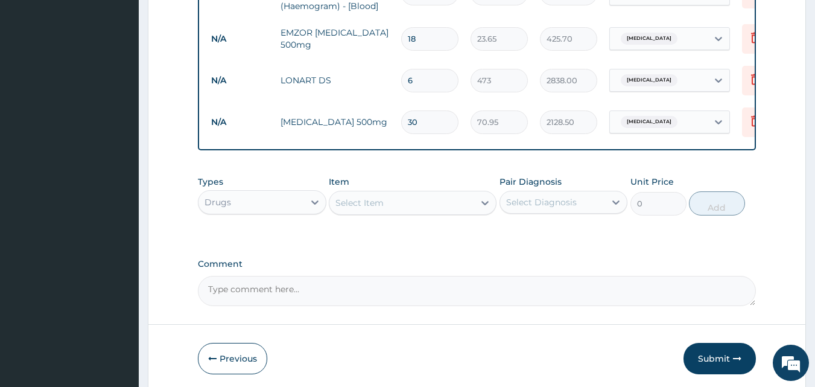
type input "30"
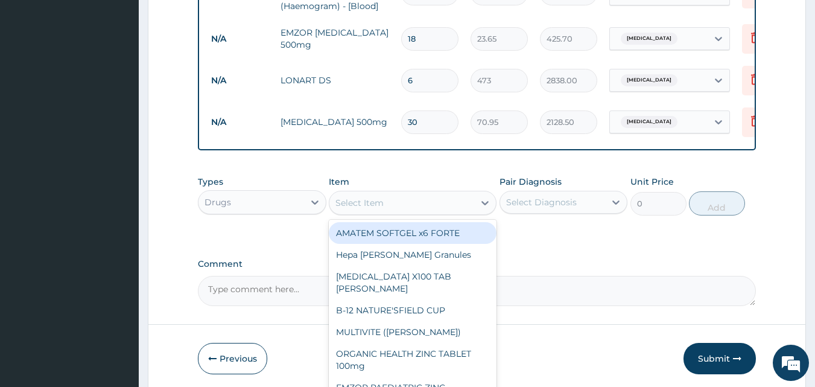
click at [359, 198] on div "Select Item" at bounding box center [359, 203] width 48 height 12
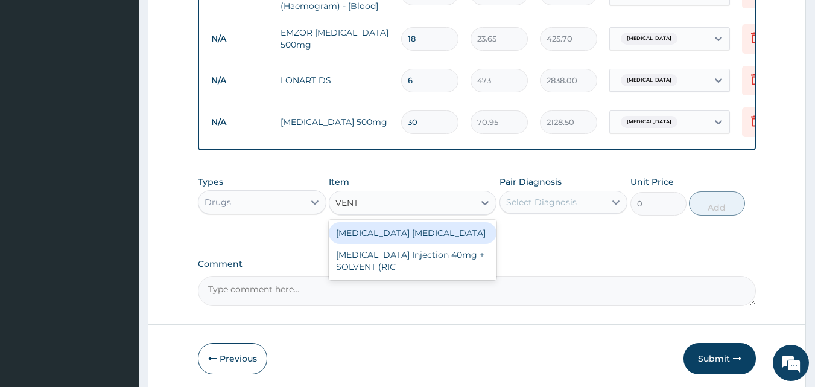
type input "VENT"
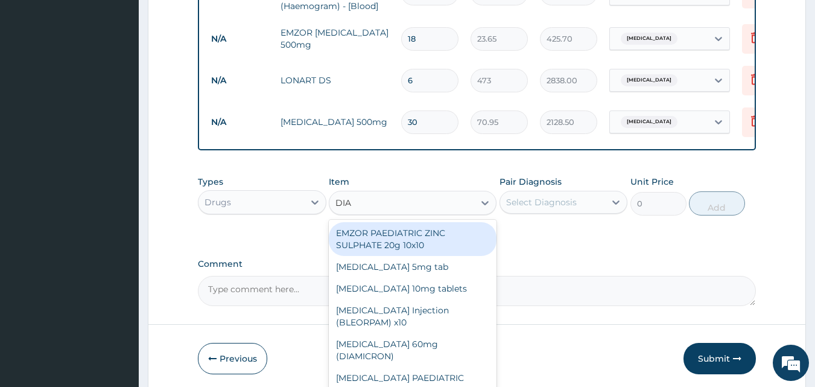
type input "DIAZ"
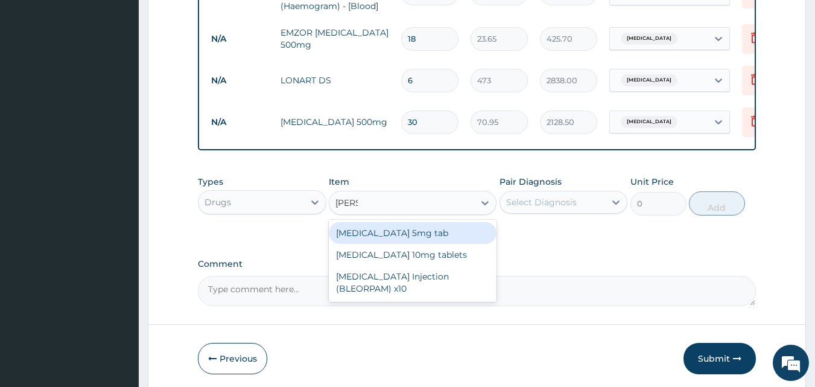
click at [383, 235] on div "Diazepam 5mg tab" at bounding box center [413, 233] width 168 height 22
type input "23.65"
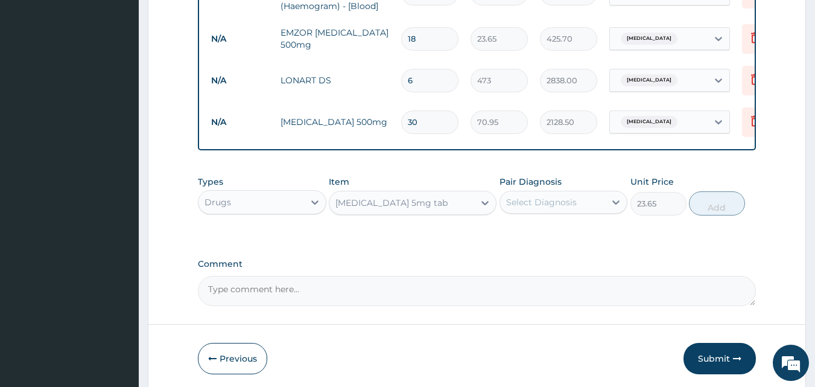
click at [590, 200] on div "Select Diagnosis" at bounding box center [553, 201] width 106 height 19
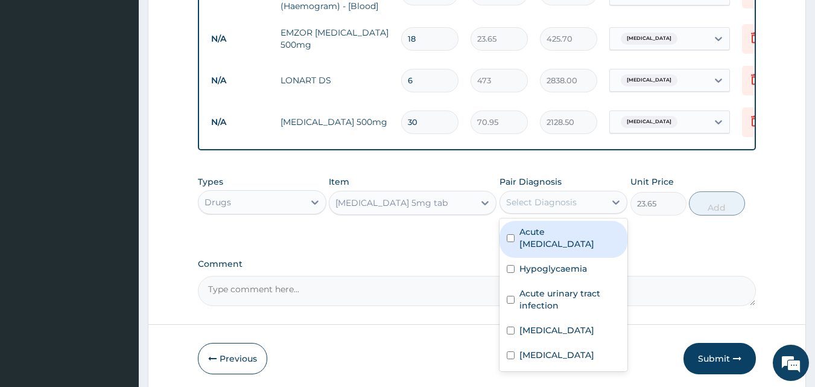
click at [521, 196] on div "Select Diagnosis" at bounding box center [541, 202] width 71 height 12
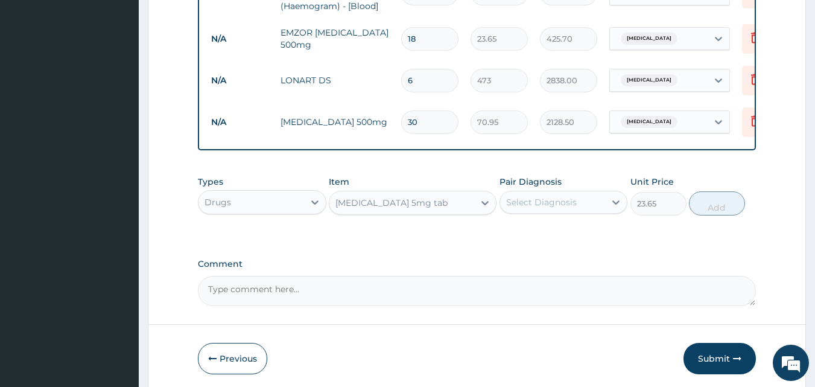
click at [521, 196] on div "Select Diagnosis" at bounding box center [541, 202] width 71 height 12
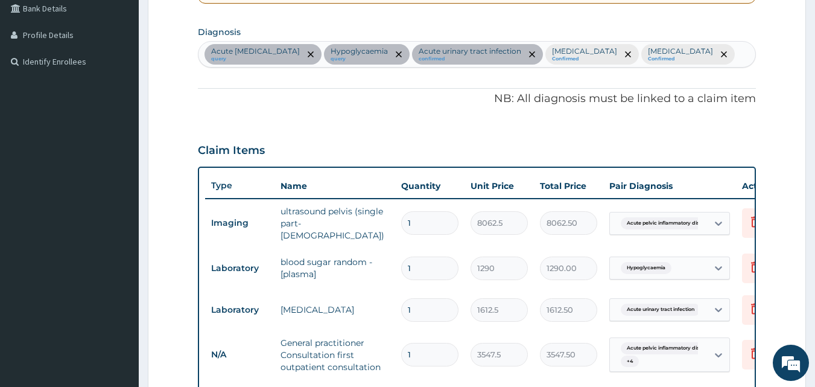
scroll to position [279, 0]
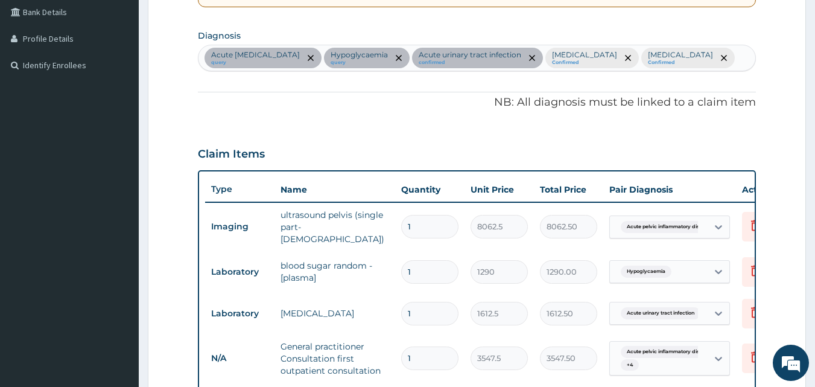
click at [709, 53] on div "Acute pelvic inflammatory disease query Hypoglycaemia query Acute urinary tract…" at bounding box center [476, 57] width 557 height 25
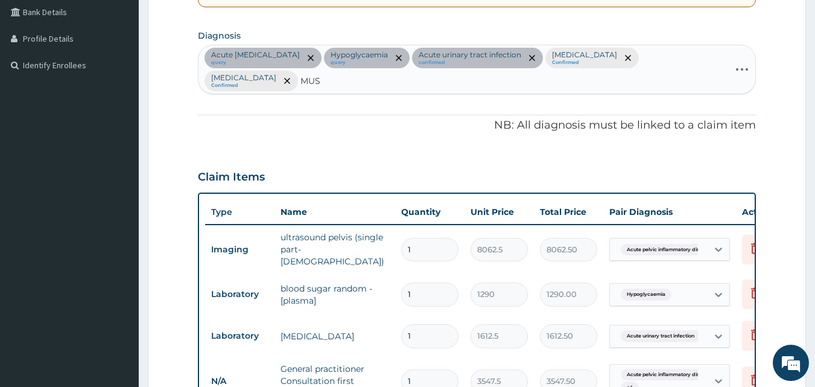
type input "MUSC"
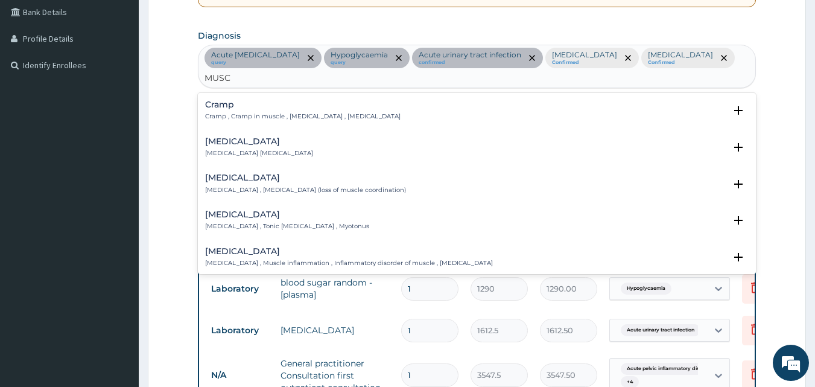
click at [247, 149] on p "Spasm , Muscle spasm" at bounding box center [259, 153] width 108 height 8
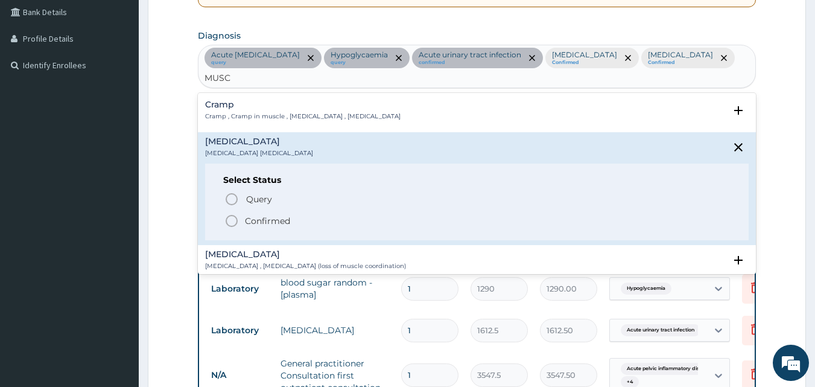
click at [226, 215] on circle "status option filled" at bounding box center [231, 220] width 11 height 11
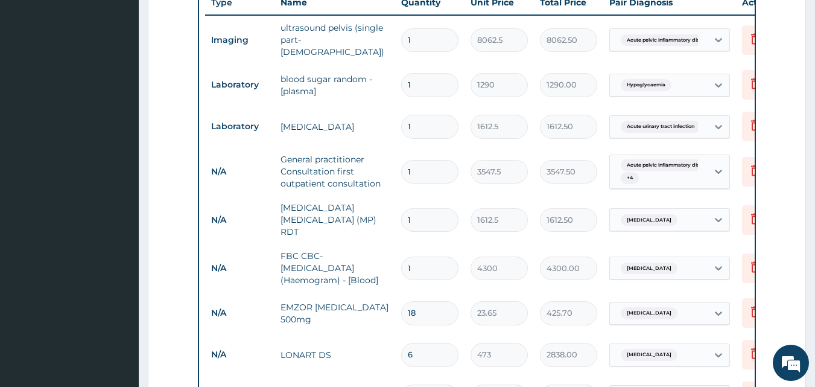
scroll to position [505, 0]
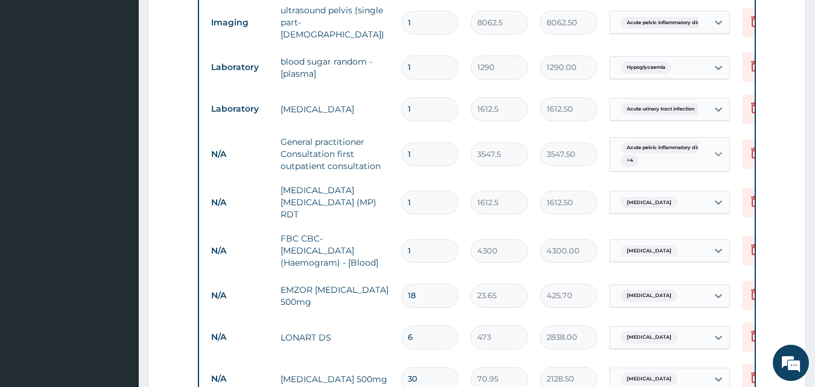
click at [715, 148] on icon at bounding box center [718, 154] width 12 height 12
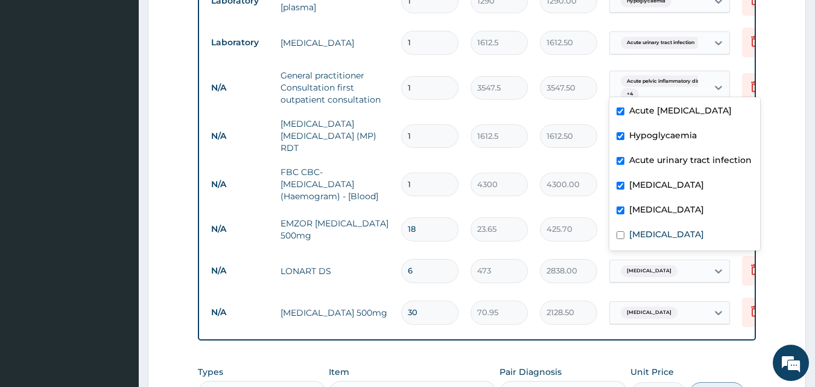
scroll to position [584, 0]
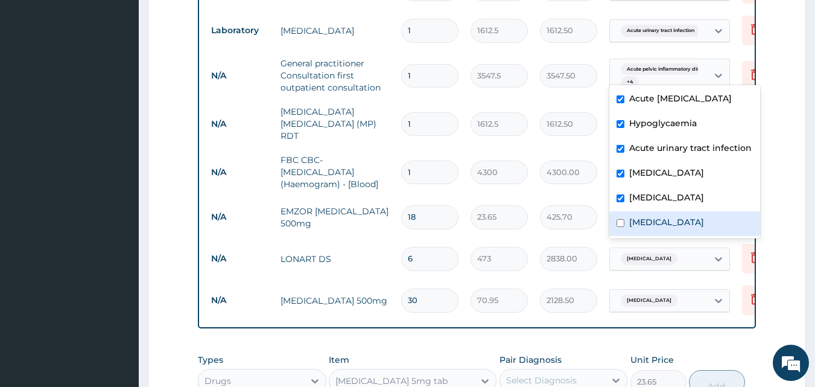
click at [621, 227] on input "checkbox" at bounding box center [620, 223] width 8 height 8
checkbox input "true"
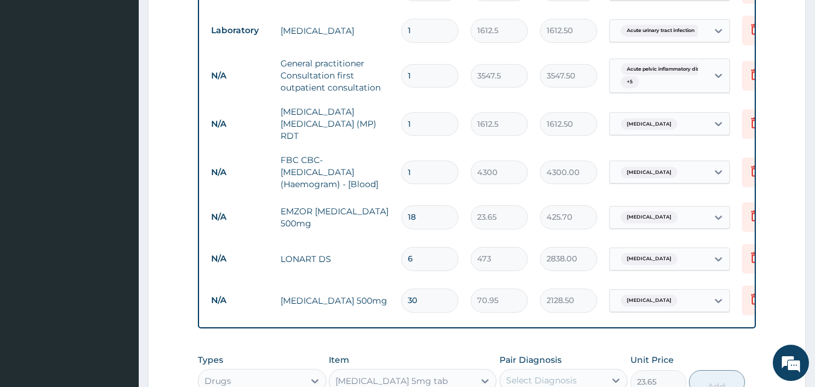
click at [780, 205] on form "Step 2 of 2 PA Code / Prescription Code PA/74DBEF Encounter Date 14-08-2025 Imp…" at bounding box center [477, 25] width 658 height 1091
drag, startPoint x: 814, startPoint y: 212, endPoint x: 817, endPoint y: 237, distance: 25.4
click at [814, 237] on html "R EL Toggle navigation Tunde Oyedeji Tunde Oyedeji - omobonikehospital@yahoo.co…" at bounding box center [407, 13] width 815 height 1195
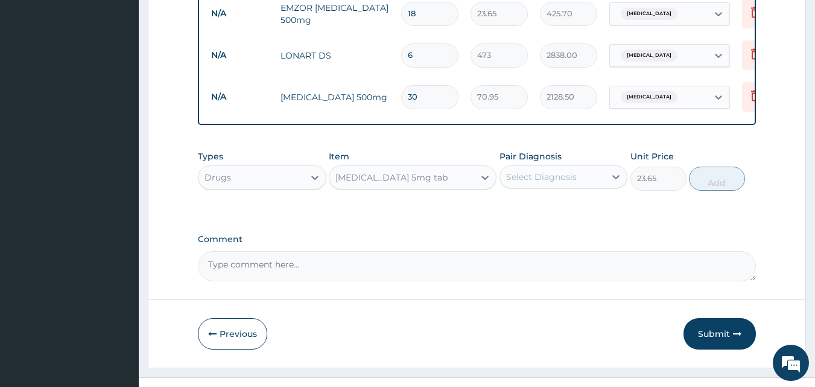
scroll to position [798, 0]
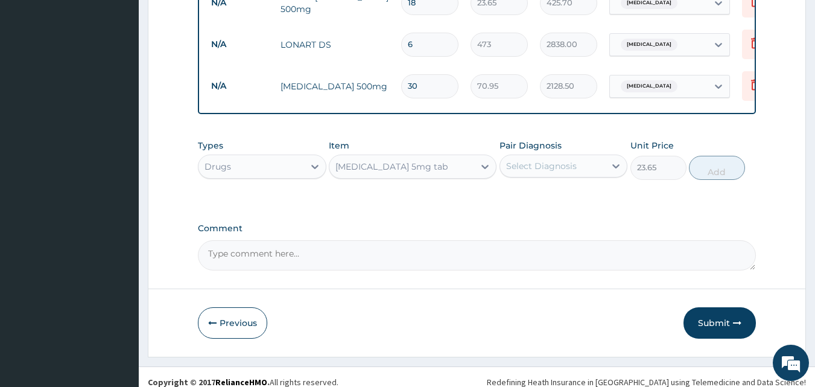
click at [553, 160] on div "Select Diagnosis" at bounding box center [541, 166] width 71 height 12
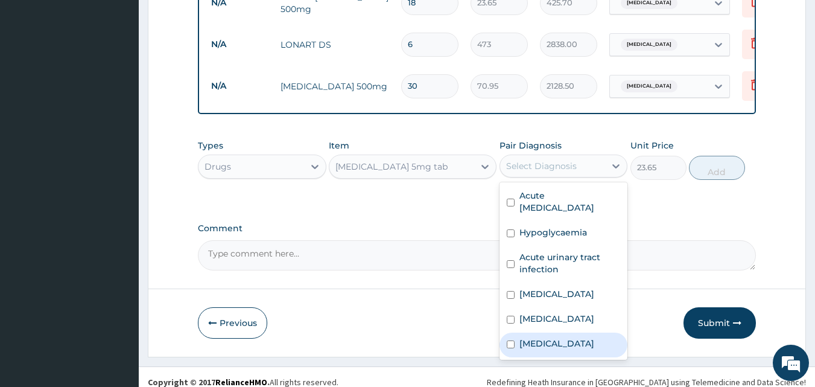
click at [516, 340] on div "Spasm" at bounding box center [563, 344] width 128 height 25
checkbox input "true"
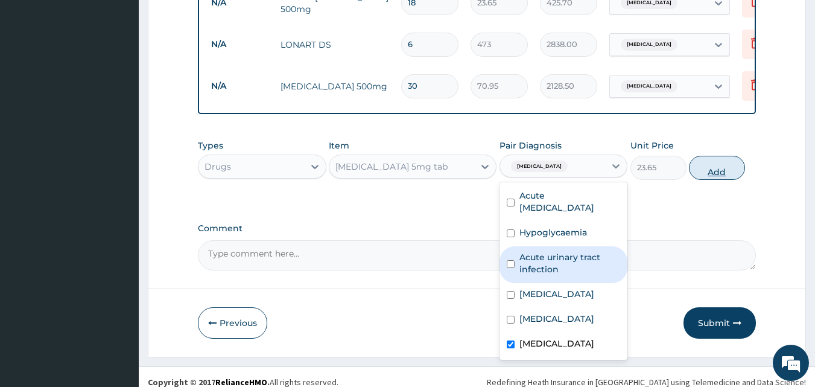
click at [729, 160] on button "Add" at bounding box center [717, 168] width 56 height 24
type input "0"
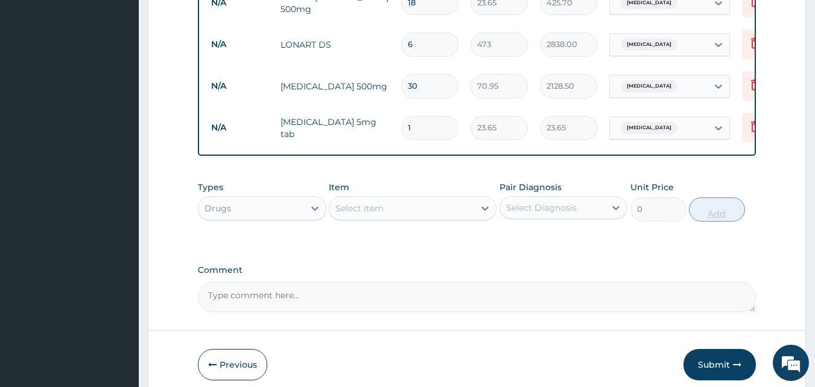
type input "0.00"
type input "4"
type input "94.60"
type input "4"
click at [376, 204] on div "Select Item" at bounding box center [359, 208] width 48 height 12
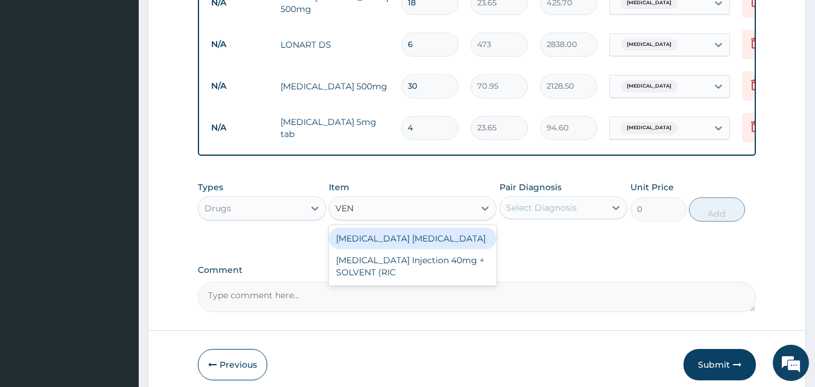
type input "VEN"
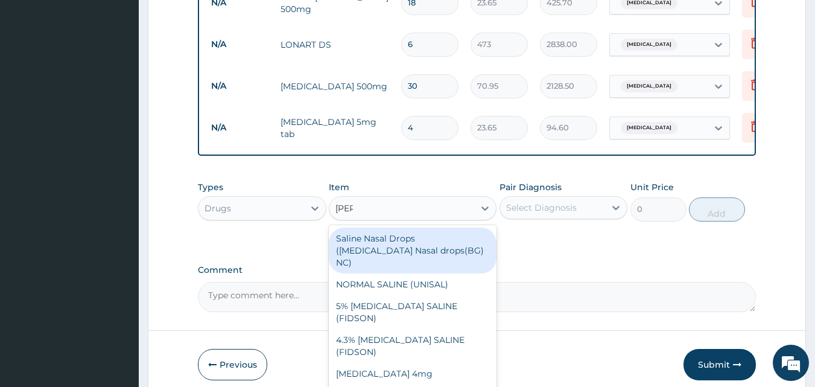
type input "SALB"
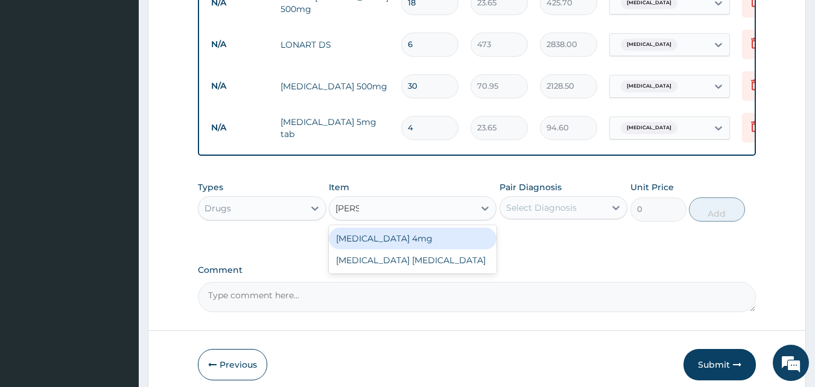
click at [399, 236] on div "Salbutamol 4mg" at bounding box center [413, 238] width 168 height 22
type input "41.3875"
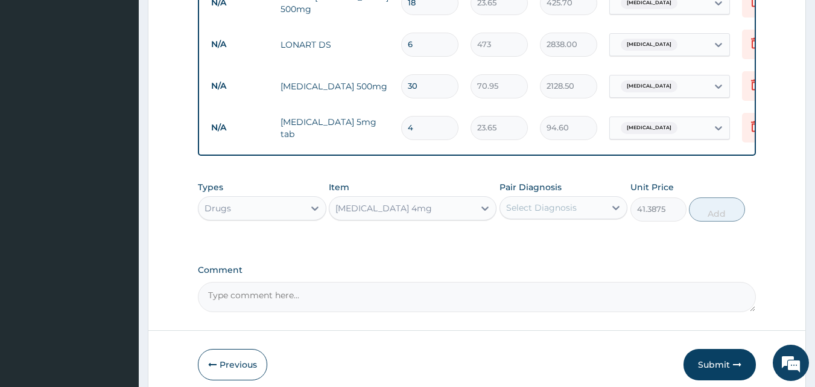
click at [531, 201] on div "Select Diagnosis" at bounding box center [541, 207] width 71 height 12
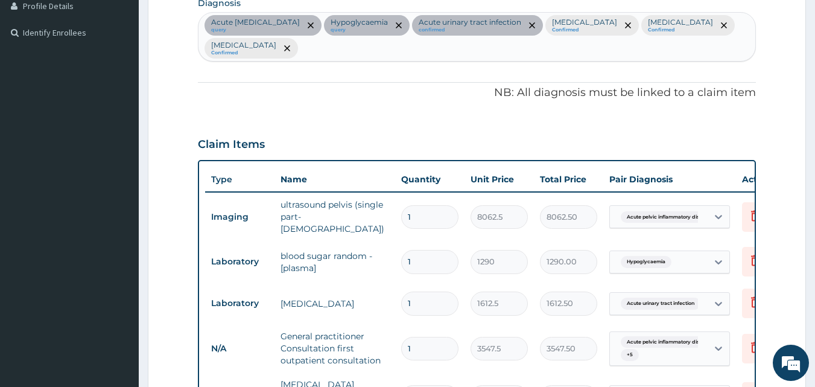
scroll to position [301, 0]
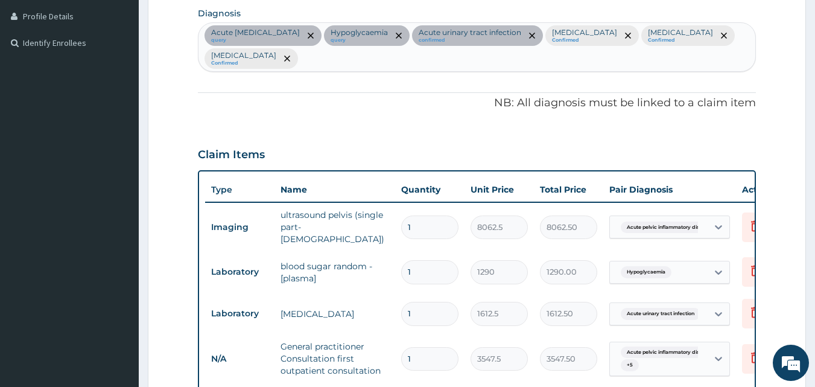
click at [753, 37] on div "Acute pelvic inflammatory disease query Hypoglycaemia query Acute urinary tract…" at bounding box center [476, 47] width 557 height 48
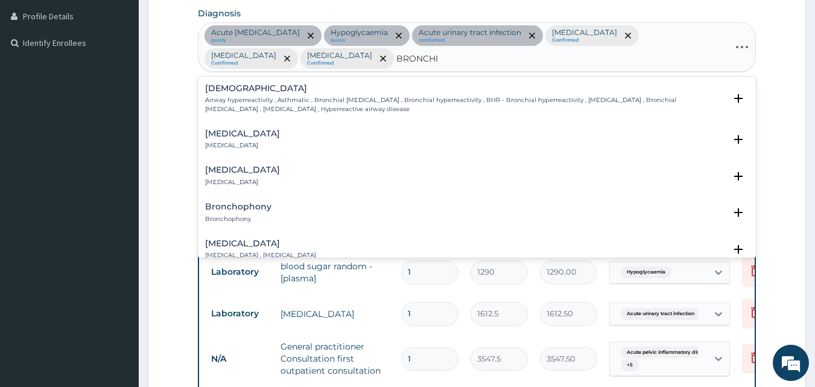
type input "BRONCHIO"
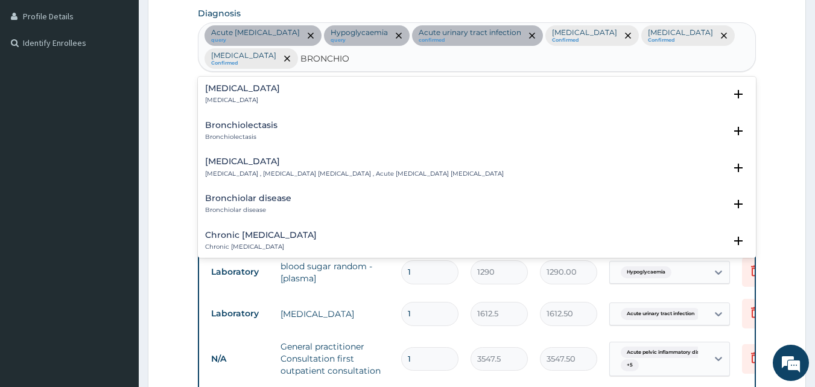
click at [226, 84] on h4 "Bronchiolitis" at bounding box center [242, 88] width 75 height 9
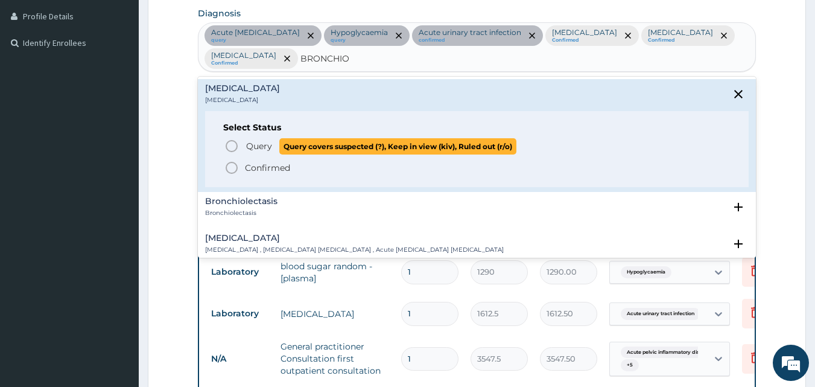
click at [228, 142] on icon "status option query" at bounding box center [231, 146] width 14 height 14
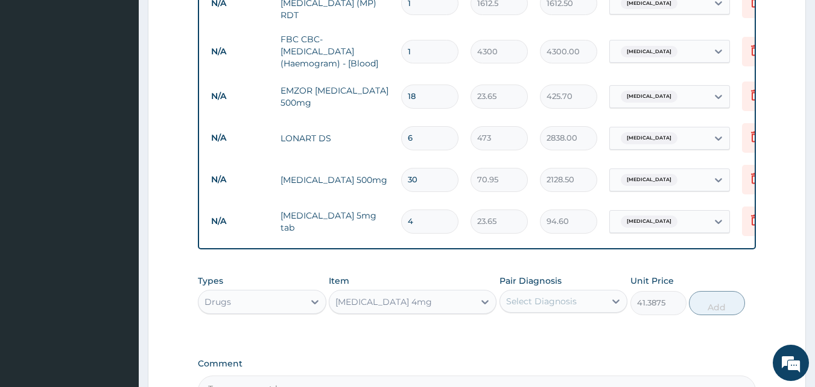
scroll to position [725, 0]
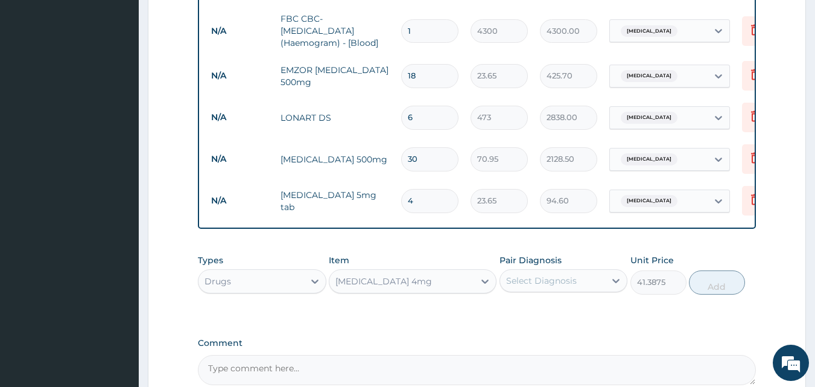
click at [556, 283] on div "Select Diagnosis" at bounding box center [553, 280] width 106 height 19
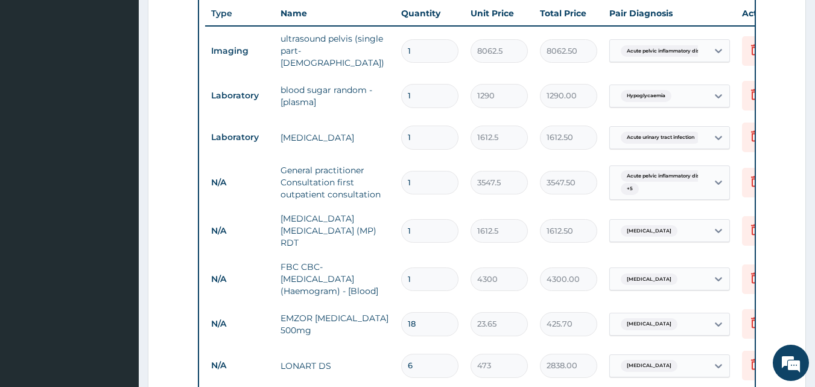
scroll to position [846, 0]
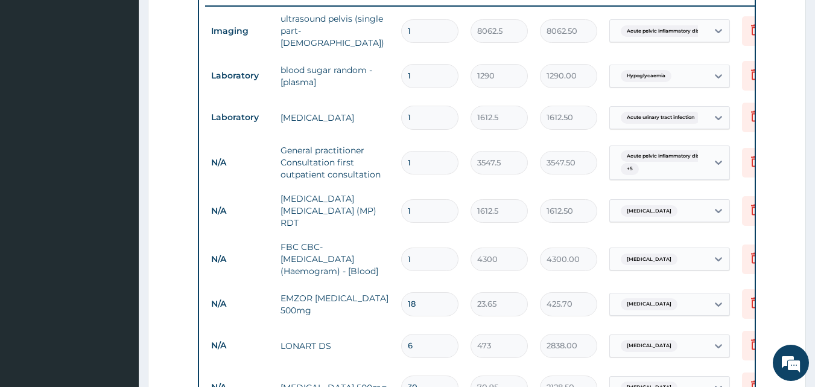
scroll to position [495, 0]
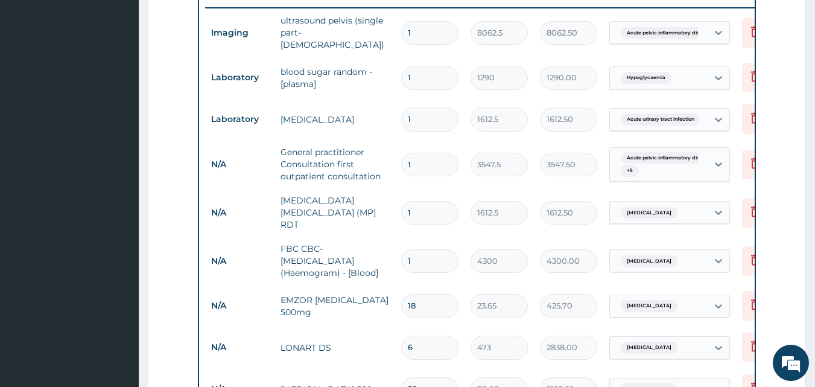
click at [697, 158] on div "Acute pelvic inflammatory dise... + 5" at bounding box center [657, 164] width 82 height 29
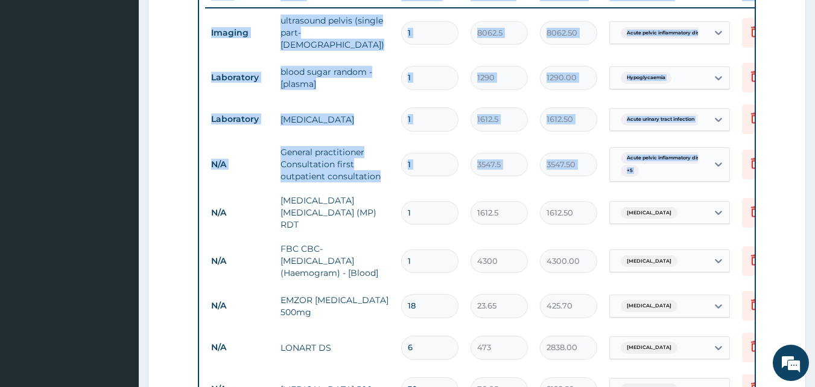
drag, startPoint x: 794, startPoint y: 157, endPoint x: 818, endPoint y: 177, distance: 30.8
click at [814, 177] on html "R EL Toggle navigation Tunde Oyedeji Tunde Oyedeji - omobonikehospital@yahoo.co…" at bounding box center [407, 123] width 815 height 1236
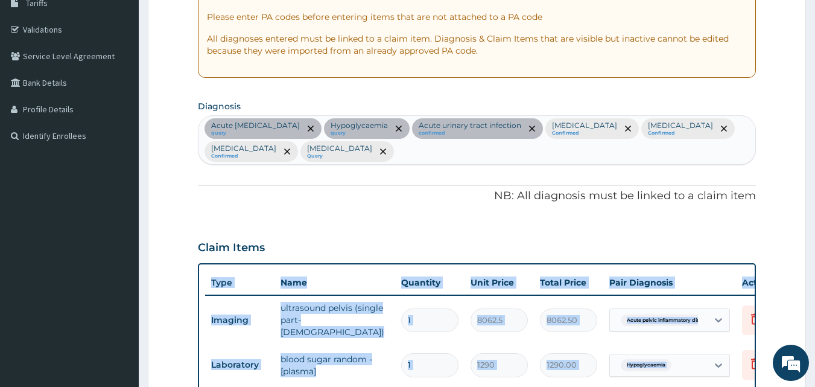
scroll to position [201, 0]
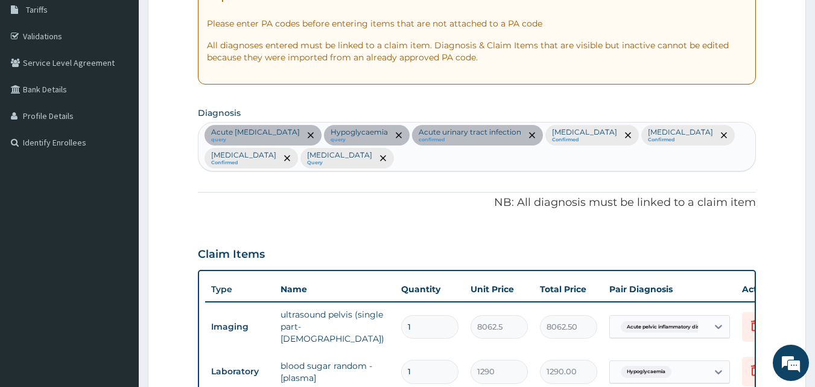
click at [249, 169] on div "Acute pelvic inflammatory disease query Hypoglycaemia query Acute urinary tract…" at bounding box center [476, 146] width 557 height 48
click at [380, 156] on icon "remove selection option" at bounding box center [383, 158] width 6 height 6
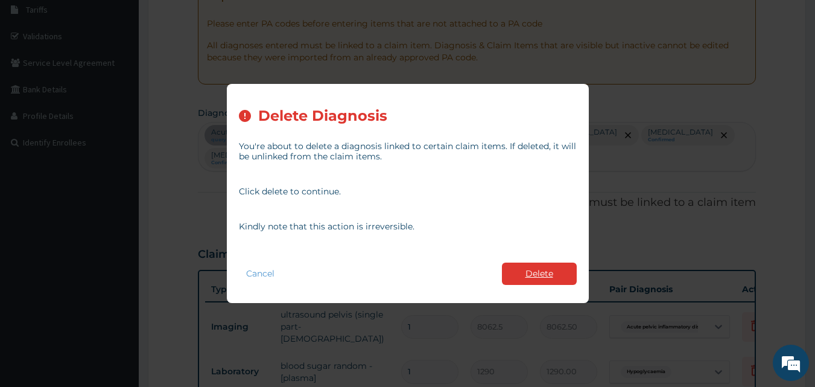
click at [522, 265] on button "Delete" at bounding box center [539, 273] width 75 height 22
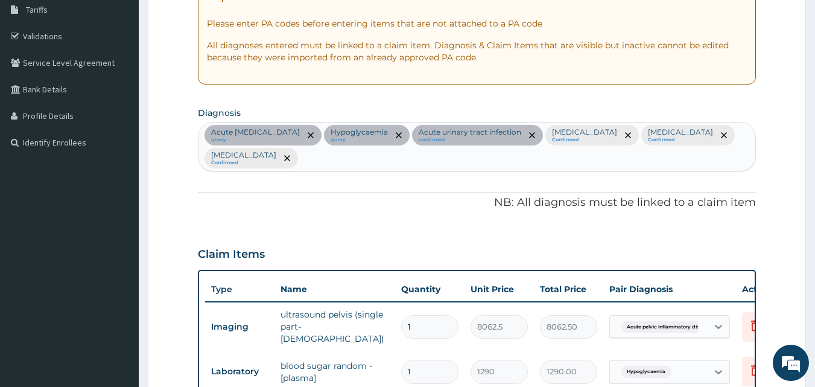
click at [326, 151] on div "Acute pelvic inflammatory disease query Hypoglycaemia query Acute urinary tract…" at bounding box center [476, 146] width 557 height 48
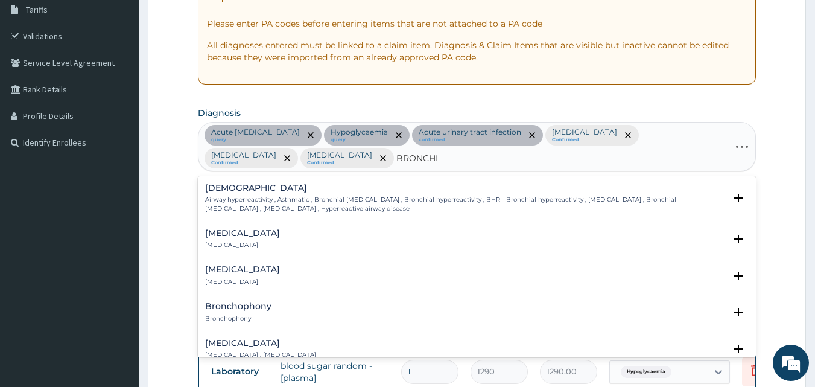
type input "BRONCHIO"
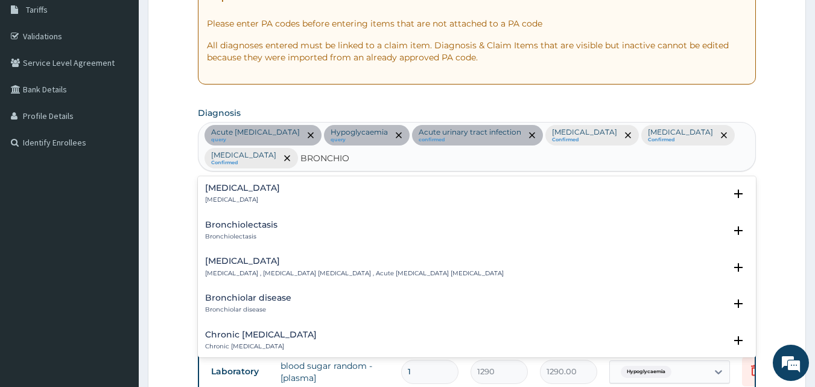
click at [227, 195] on p "Bronchiolitis" at bounding box center [242, 199] width 75 height 8
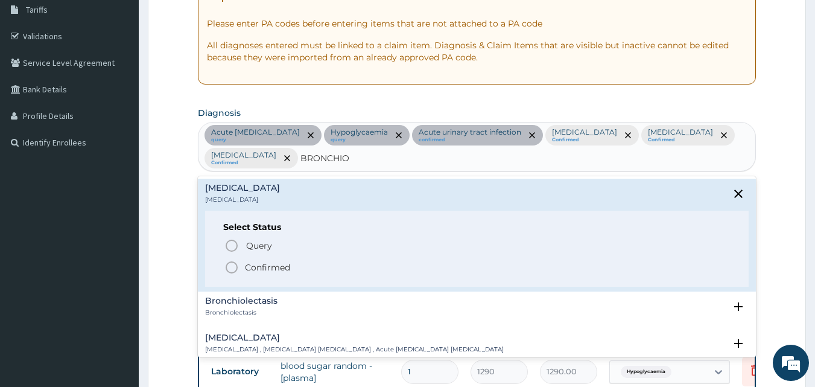
click at [226, 262] on circle "status option filled" at bounding box center [231, 267] width 11 height 11
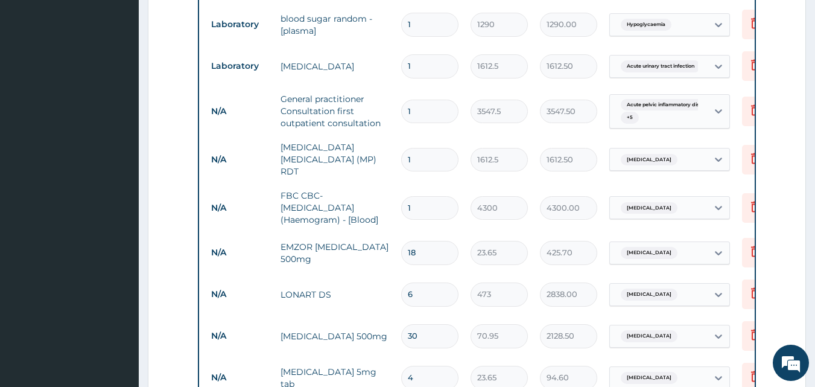
scroll to position [544, 0]
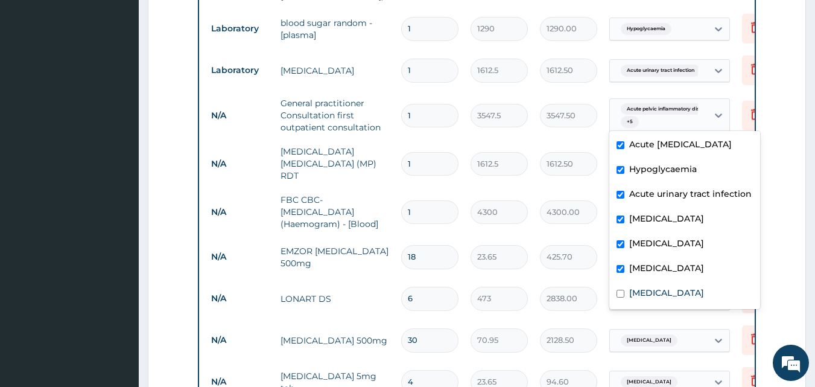
click at [693, 104] on span "Acute pelvic inflammatory dise..." at bounding box center [666, 109] width 91 height 12
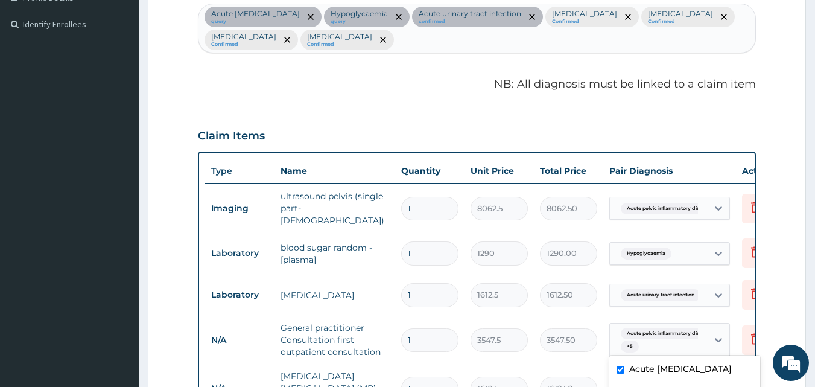
scroll to position [314, 0]
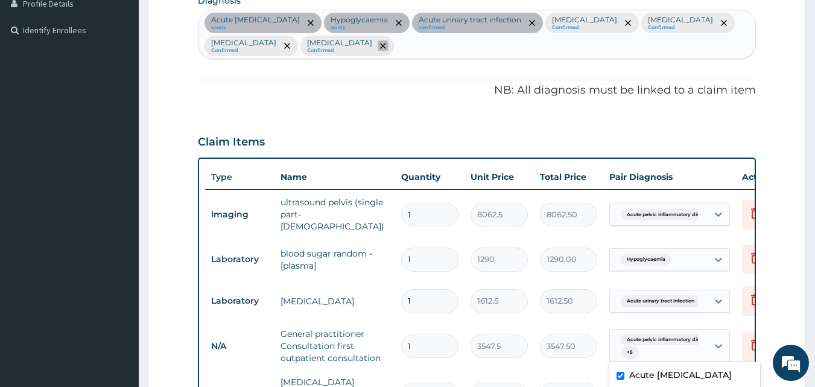
click at [378, 49] on span "remove selection option" at bounding box center [383, 45] width 11 height 11
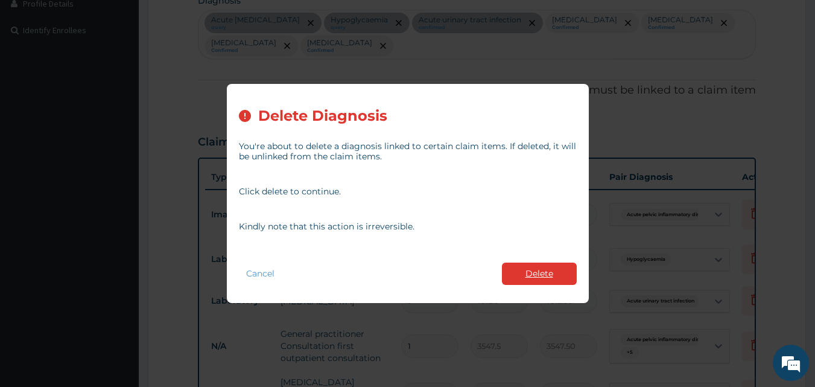
click at [528, 267] on button "Delete" at bounding box center [539, 273] width 75 height 22
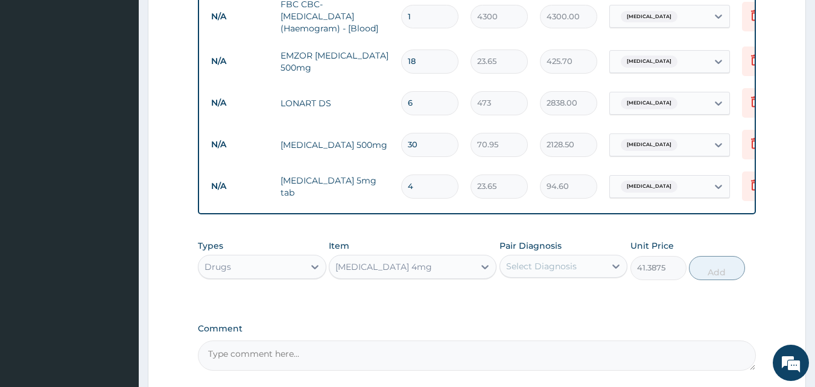
scroll to position [752, 0]
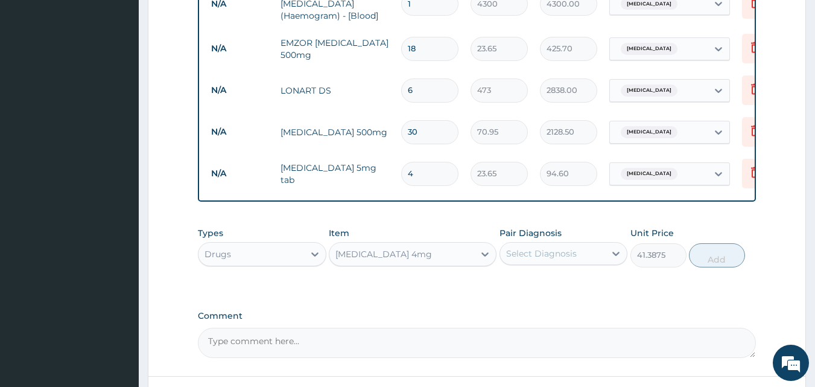
click at [587, 244] on div "Select Diagnosis" at bounding box center [553, 253] width 106 height 19
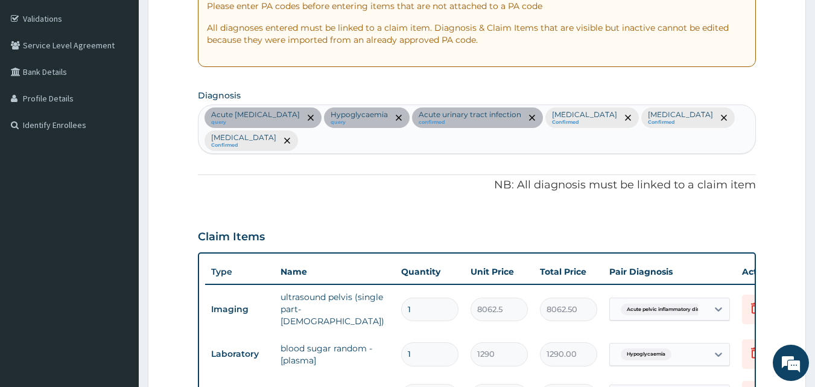
scroll to position [213, 0]
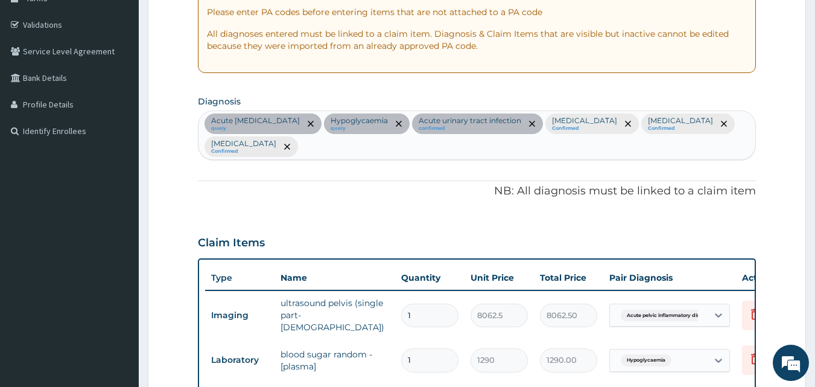
click at [359, 138] on div "Acute pelvic inflammatory disease query Hypoglycaemia query Acute urinary tract…" at bounding box center [476, 135] width 557 height 48
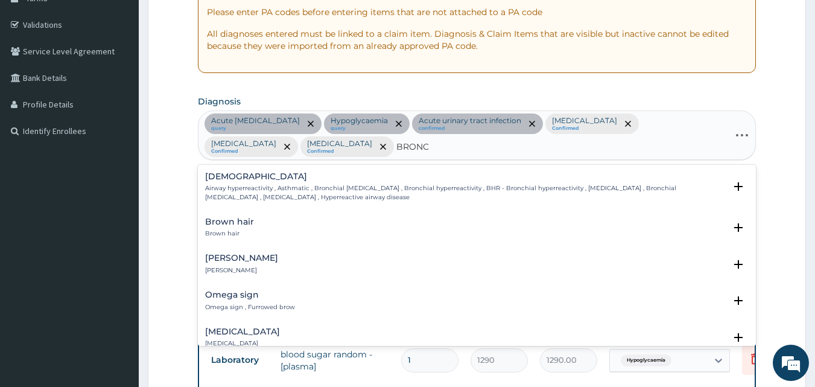
type input "BRONCH"
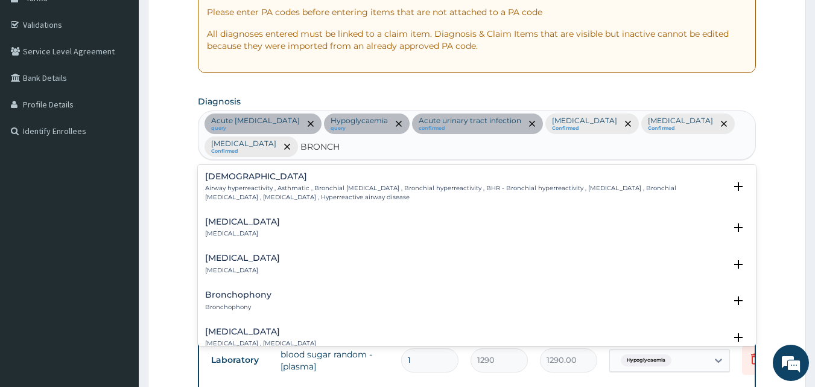
click at [207, 229] on p "Bronchitis" at bounding box center [242, 233] width 75 height 8
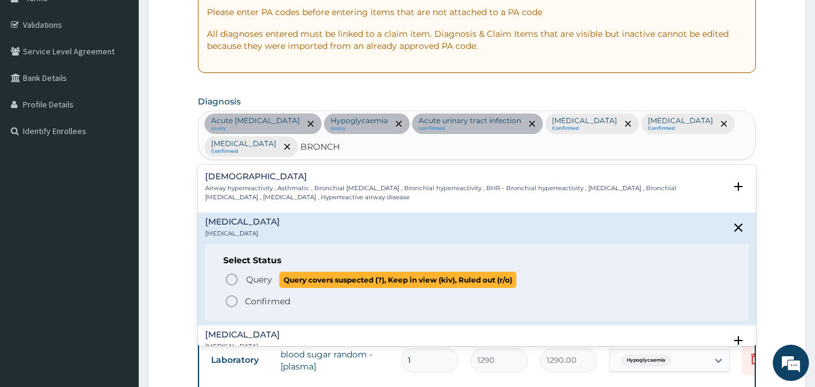
click at [232, 279] on circle "status option query" at bounding box center [231, 279] width 11 height 11
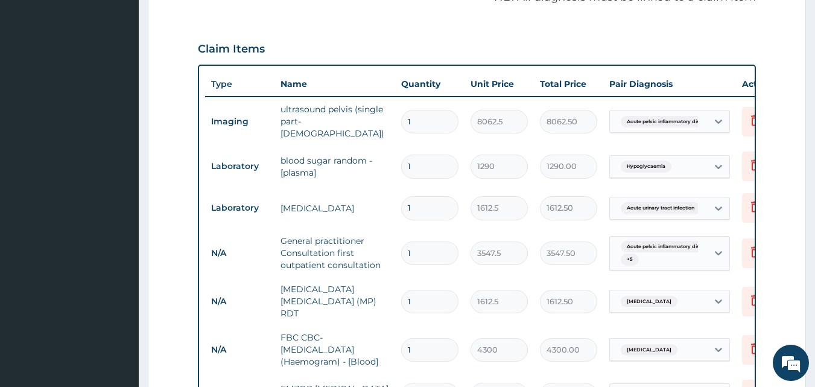
scroll to position [413, 0]
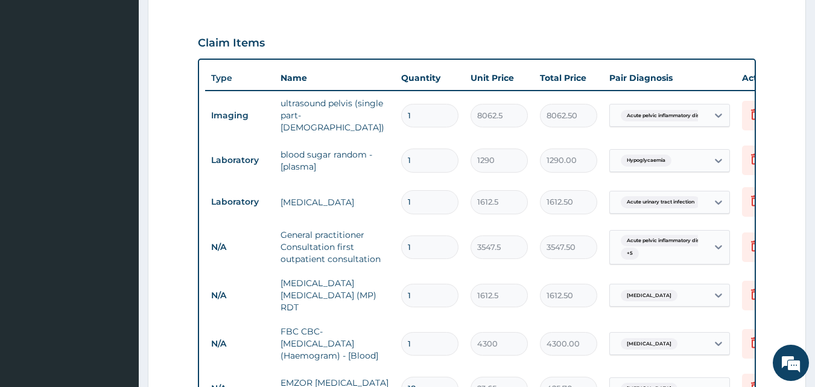
click at [691, 235] on span "Acute pelvic inflammatory dise..." at bounding box center [666, 241] width 91 height 12
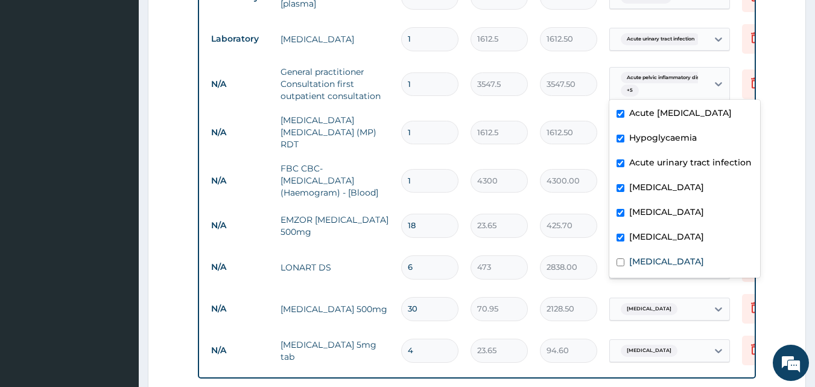
scroll to position [584, 0]
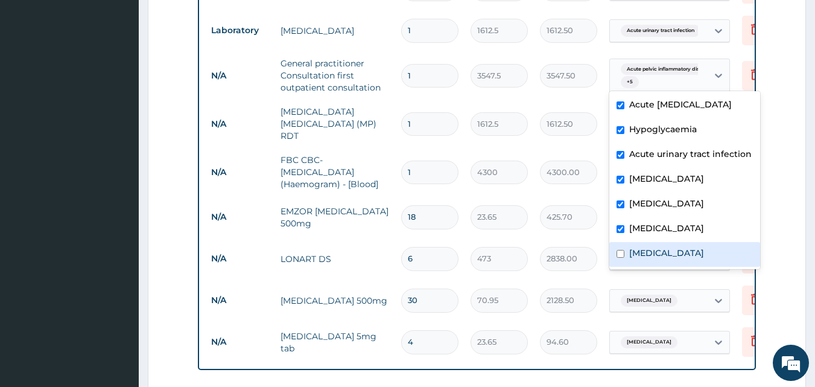
click at [655, 267] on div "Bronchitis" at bounding box center [684, 254] width 151 height 25
checkbox input "true"
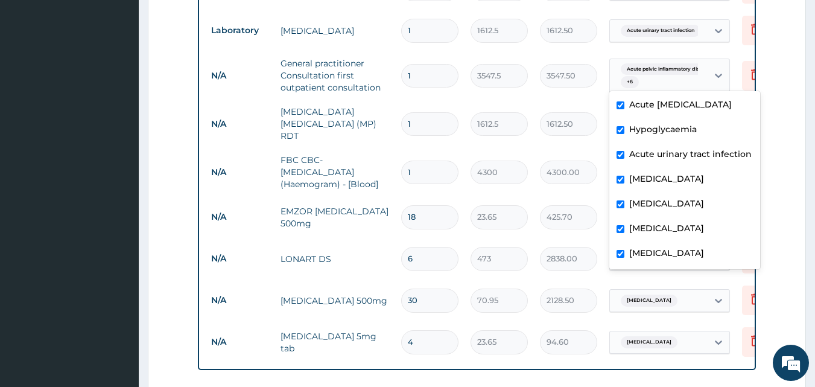
click at [651, 242] on div "Spasm" at bounding box center [684, 229] width 151 height 25
checkbox input "true"
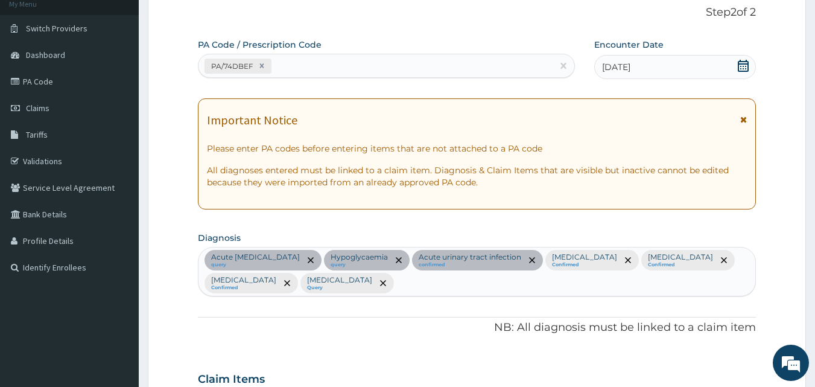
scroll to position [80, 0]
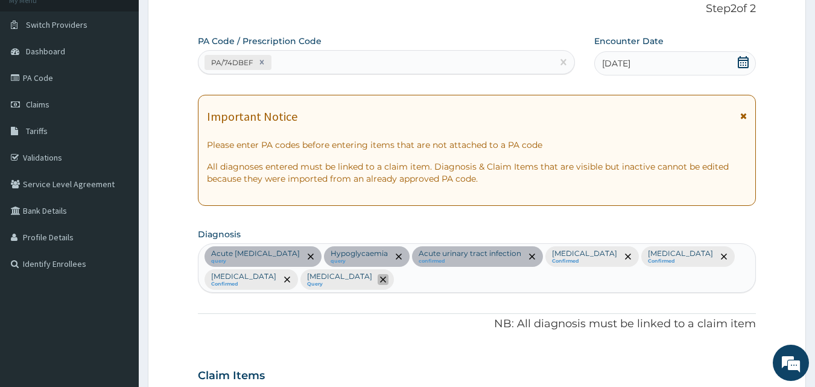
click at [380, 278] on icon "remove selection option" at bounding box center [383, 279] width 6 height 6
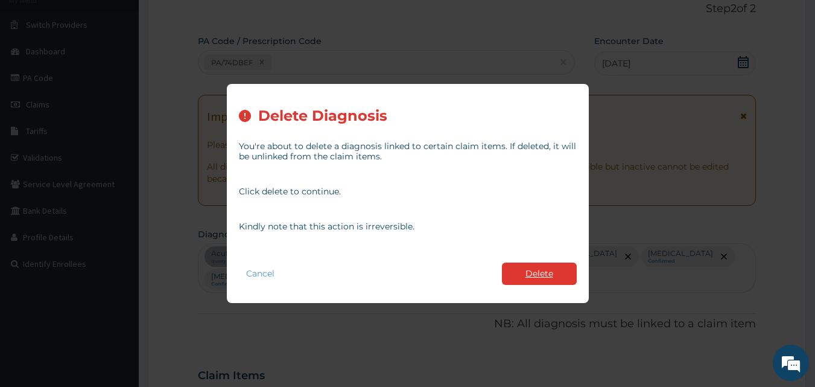
click at [532, 270] on button "Delete" at bounding box center [539, 273] width 75 height 22
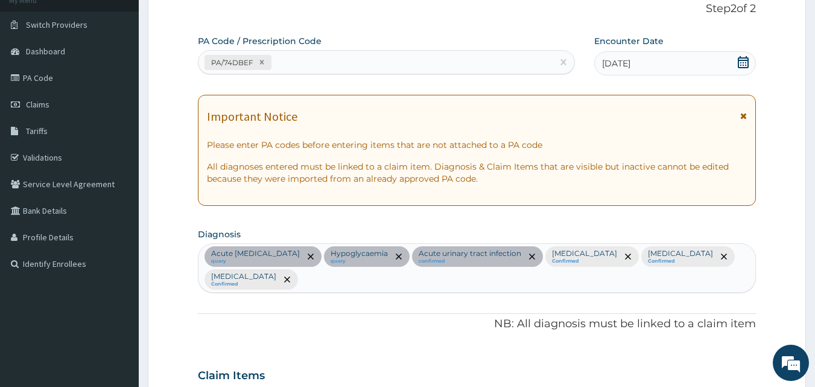
click at [533, 274] on div "Acute pelvic inflammatory disease query Hypoglycaemia query Acute urinary tract…" at bounding box center [476, 268] width 557 height 48
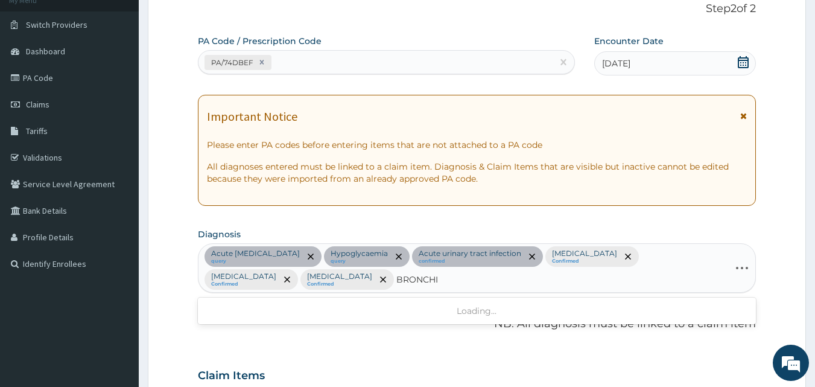
type input "BRONCHIO"
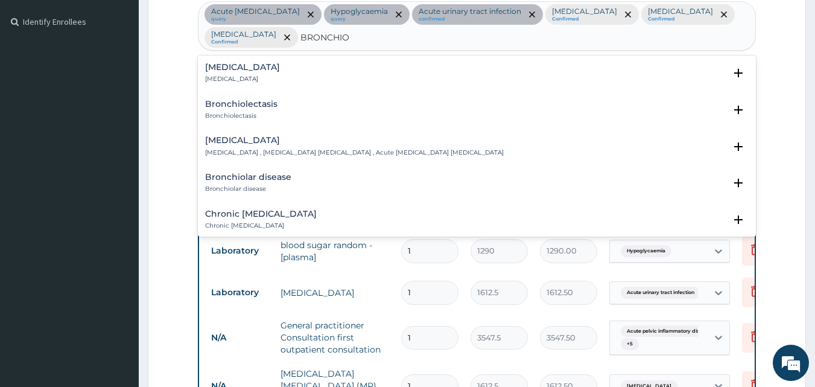
scroll to position [314, 0]
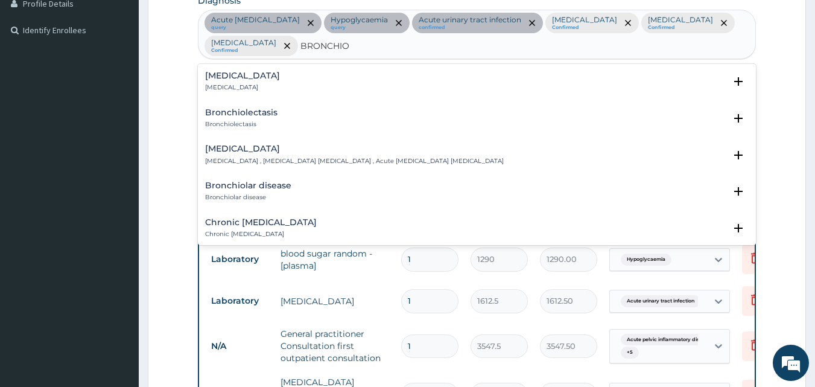
click at [211, 73] on h4 "Bronchiolitis" at bounding box center [242, 75] width 75 height 9
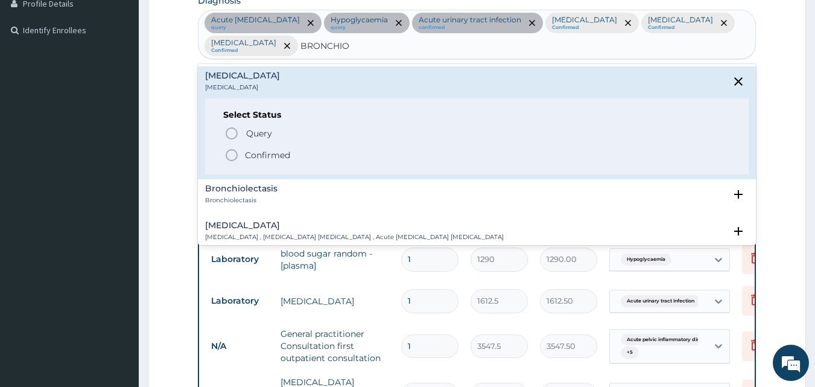
click at [233, 151] on icon "status option filled" at bounding box center [231, 155] width 14 height 14
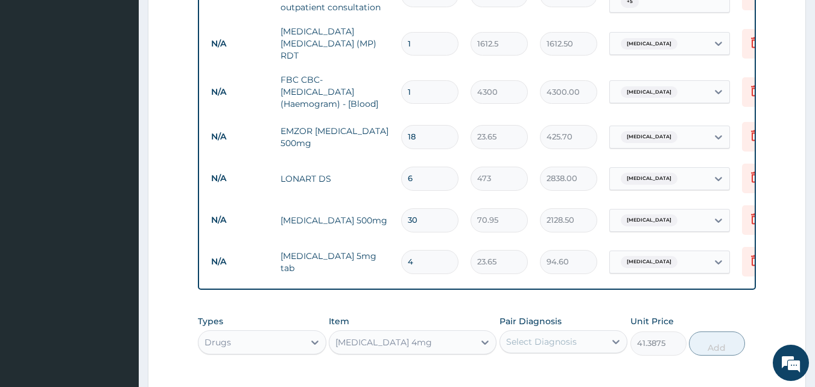
scroll to position [668, 0]
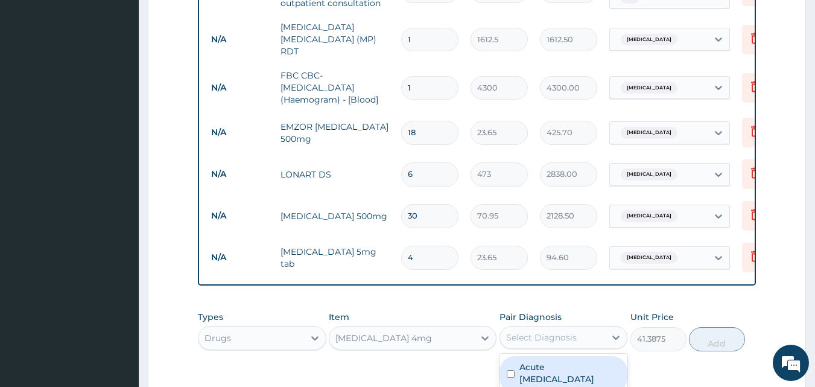
drag, startPoint x: 577, startPoint y: 328, endPoint x: 818, endPoint y: 269, distance: 248.3
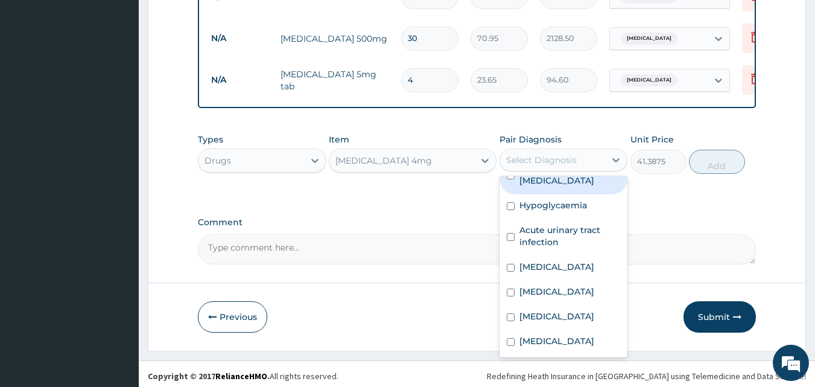
scroll to position [33, 0]
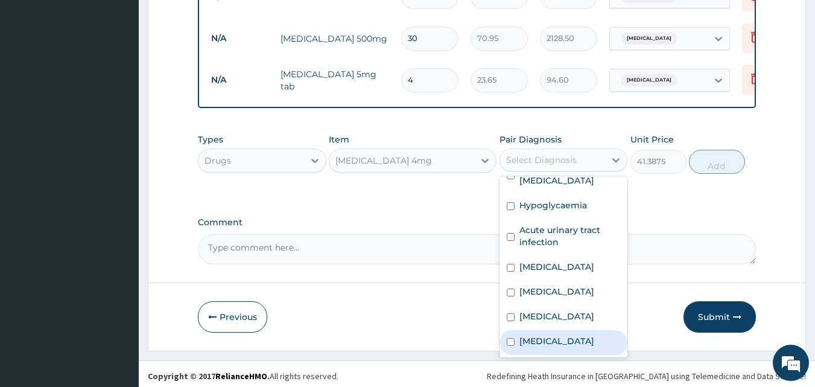
click at [511, 341] on input "checkbox" at bounding box center [511, 342] width 8 height 8
checkbox input "true"
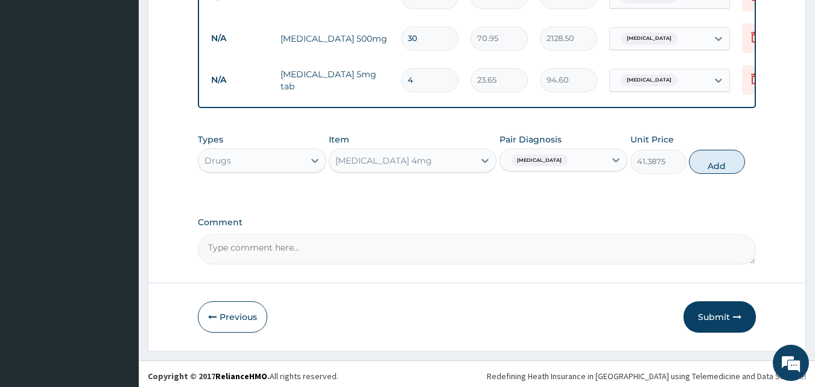
click at [428, 301] on div "Previous Submit" at bounding box center [477, 316] width 559 height 31
click at [713, 156] on button "Add" at bounding box center [717, 162] width 56 height 24
type input "0"
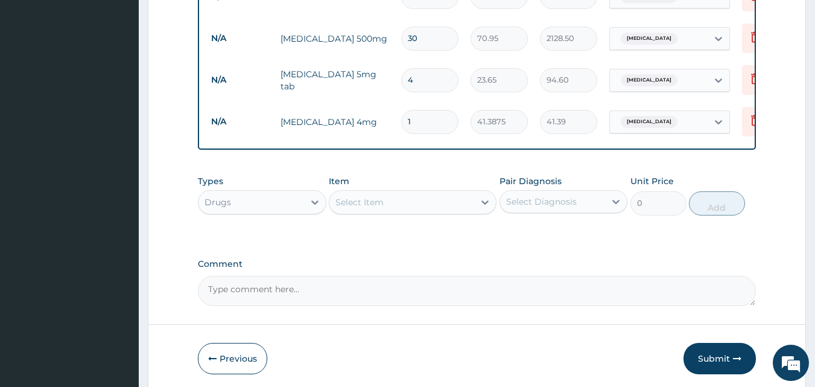
type input "0.00"
type input "5"
type input "206.94"
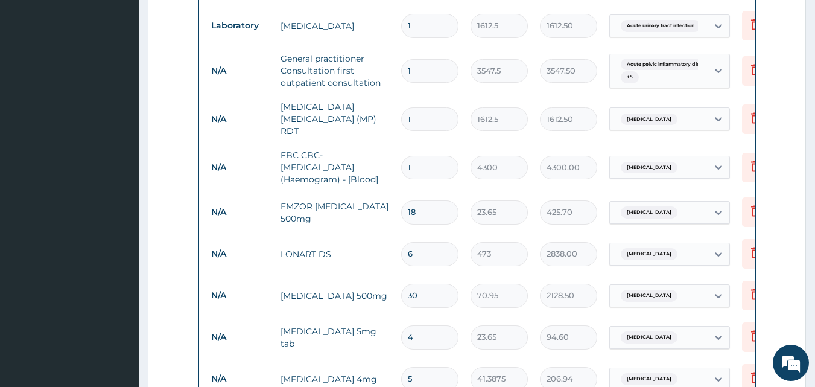
scroll to position [548, 0]
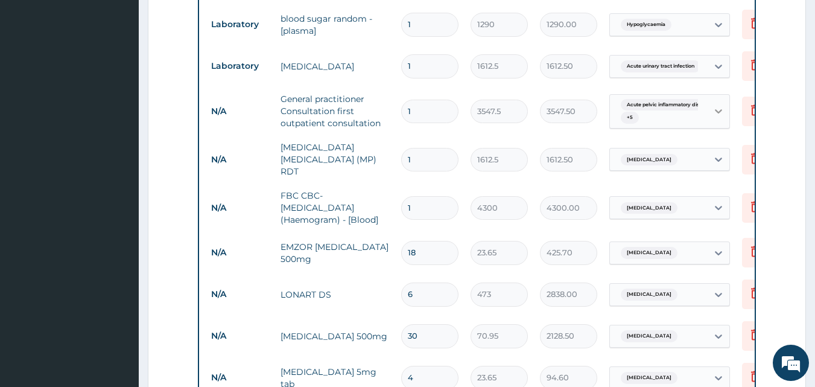
type input "5"
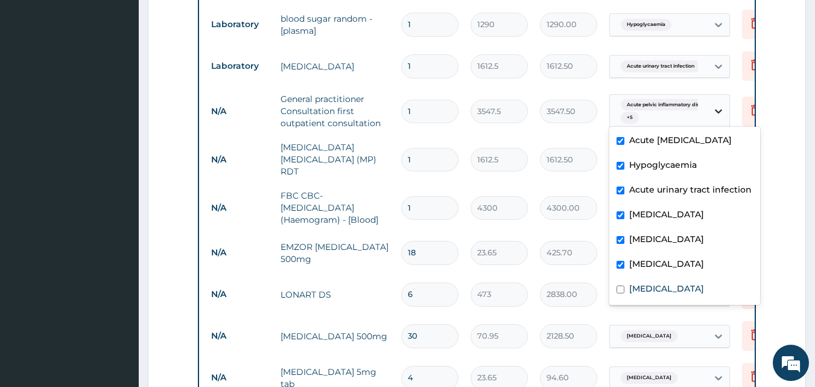
click at [715, 105] on icon at bounding box center [718, 111] width 12 height 12
click at [670, 291] on label "Bronchiolitis" at bounding box center [666, 288] width 75 height 12
checkbox input "true"
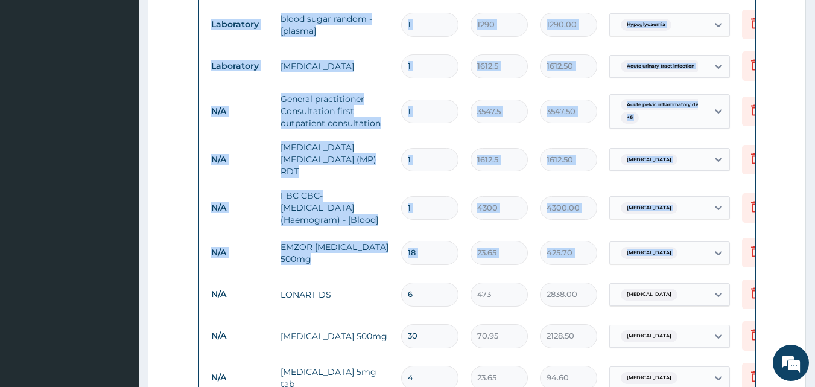
drag, startPoint x: 794, startPoint y: 235, endPoint x: 820, endPoint y: 226, distance: 28.0
click at [814, 226] on html "R EL Toggle navigation Tunde Oyedeji Tunde Oyedeji - omobonikehospital@yahoo.co…" at bounding box center [407, 91] width 815 height 1278
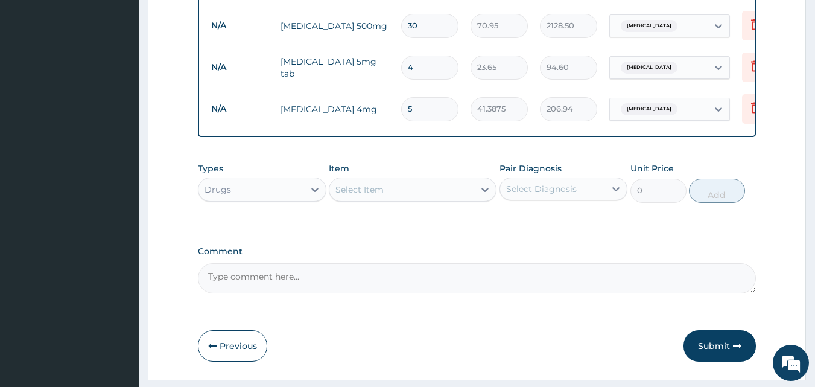
scroll to position [887, 0]
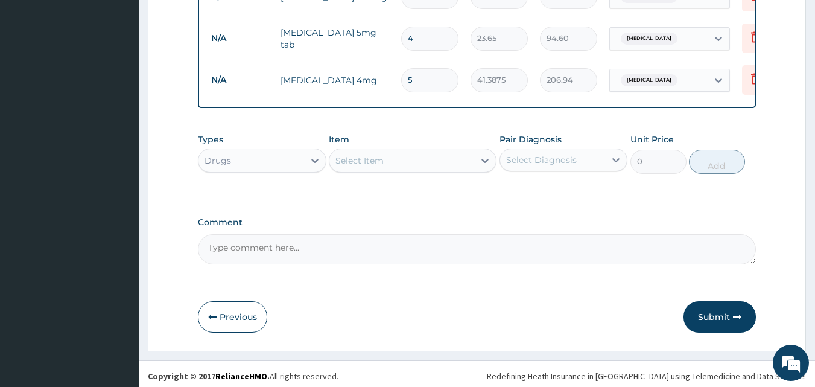
click at [437, 301] on div "Previous Submit" at bounding box center [477, 316] width 559 height 31
click at [708, 306] on button "Submit" at bounding box center [719, 316] width 72 height 31
